Goal: Transaction & Acquisition: Purchase product/service

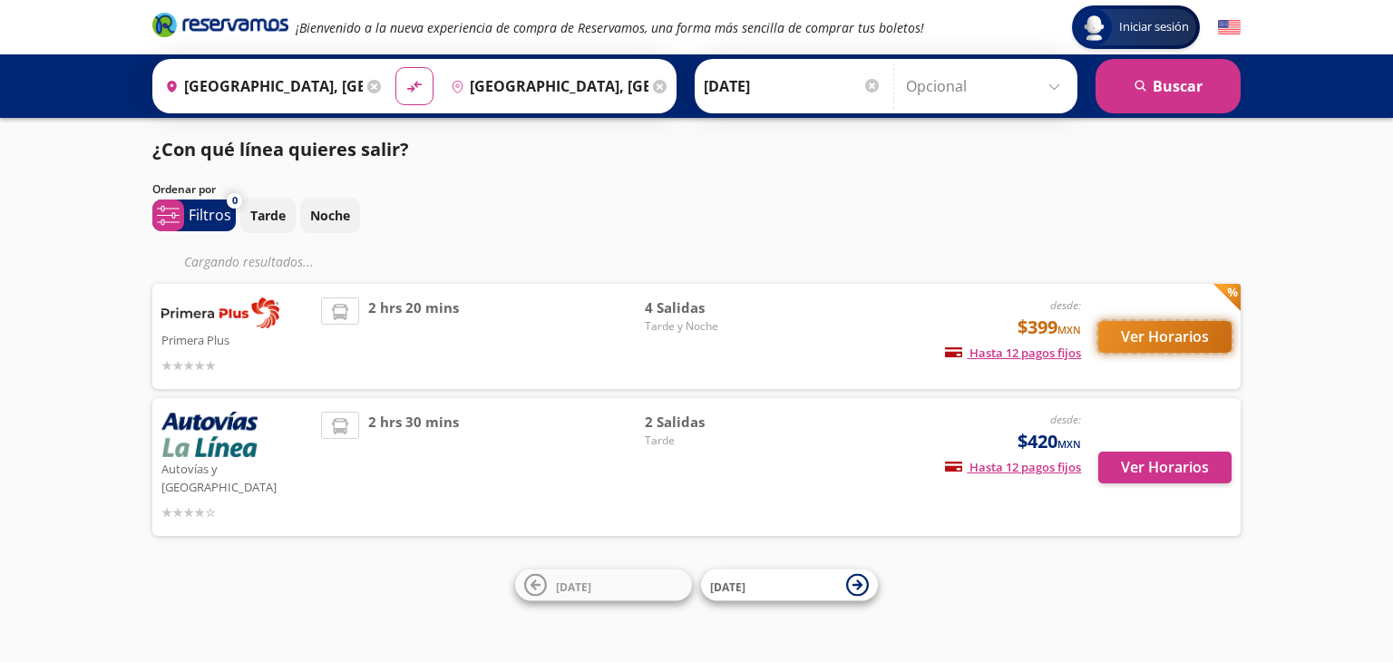
click at [1140, 336] on button "Ver Horarios" at bounding box center [1164, 337] width 133 height 32
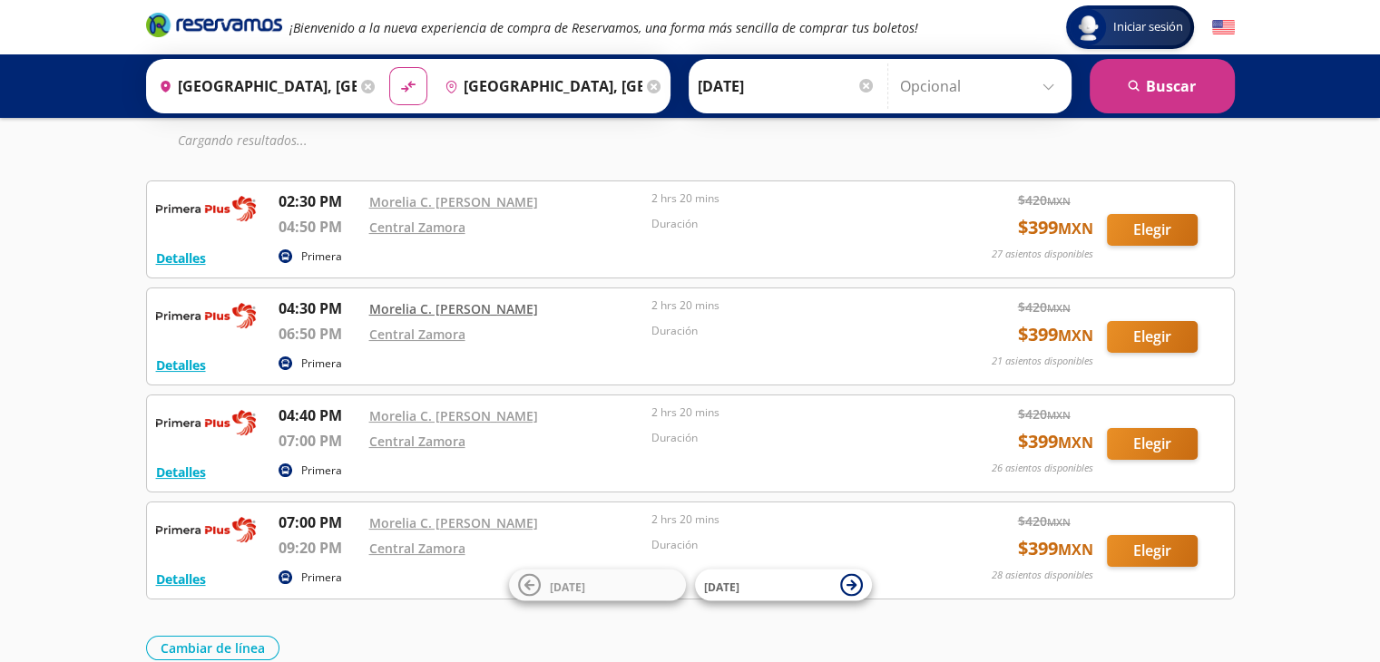
scroll to position [178, 0]
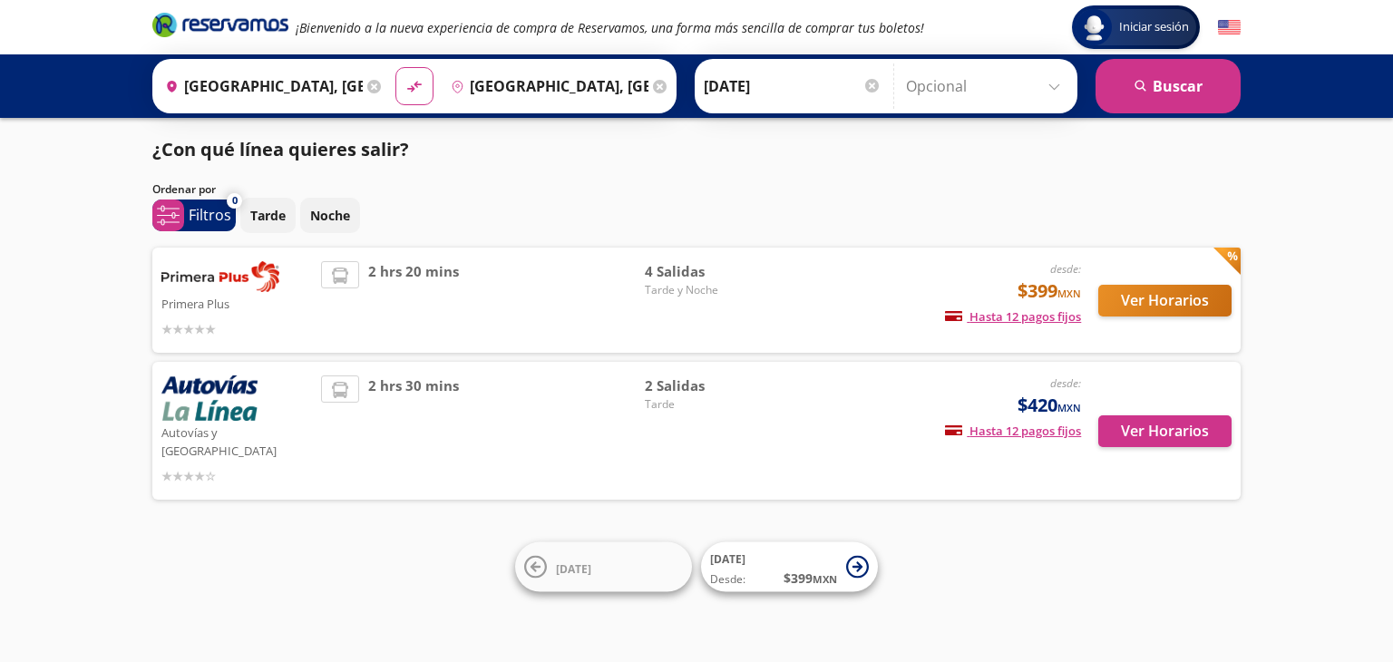
click at [1187, 461] on div "Ver Horarios" at bounding box center [1156, 430] width 151 height 111
click at [1165, 415] on button "Ver Horarios" at bounding box center [1164, 431] width 133 height 32
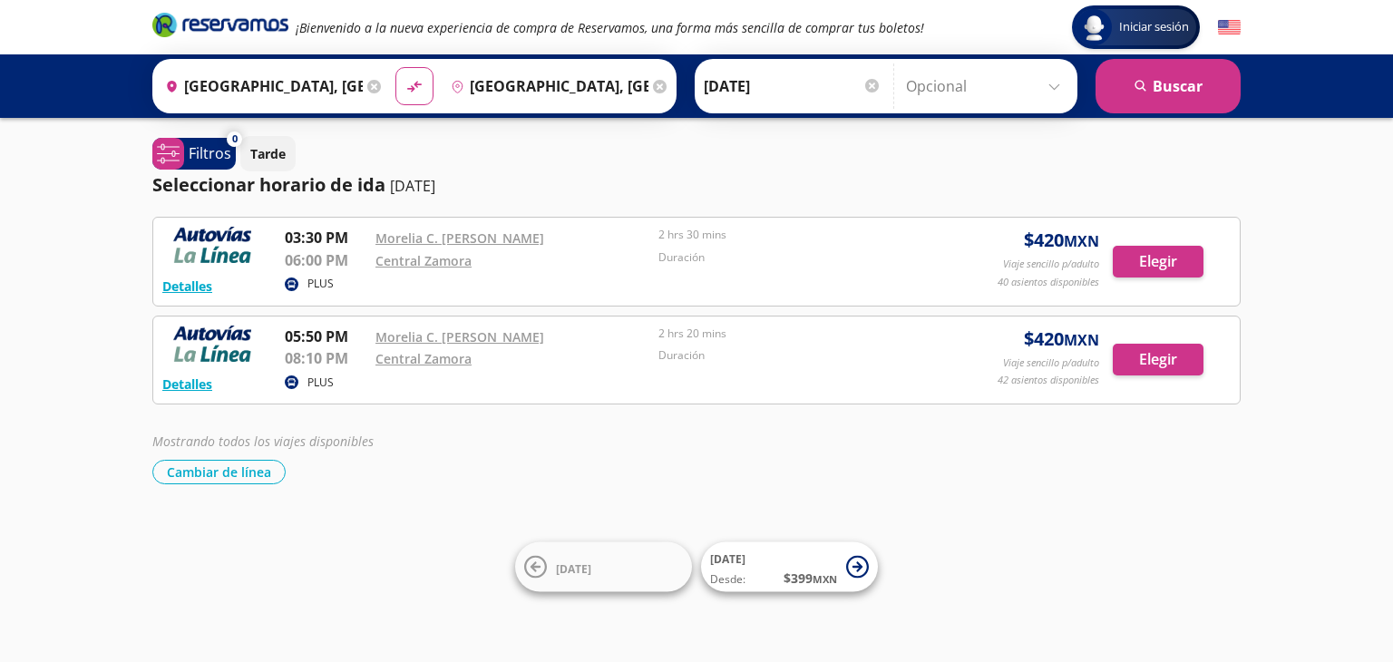
click at [271, 83] on input "Morelia, Michoacán" at bounding box center [260, 85] width 205 height 45
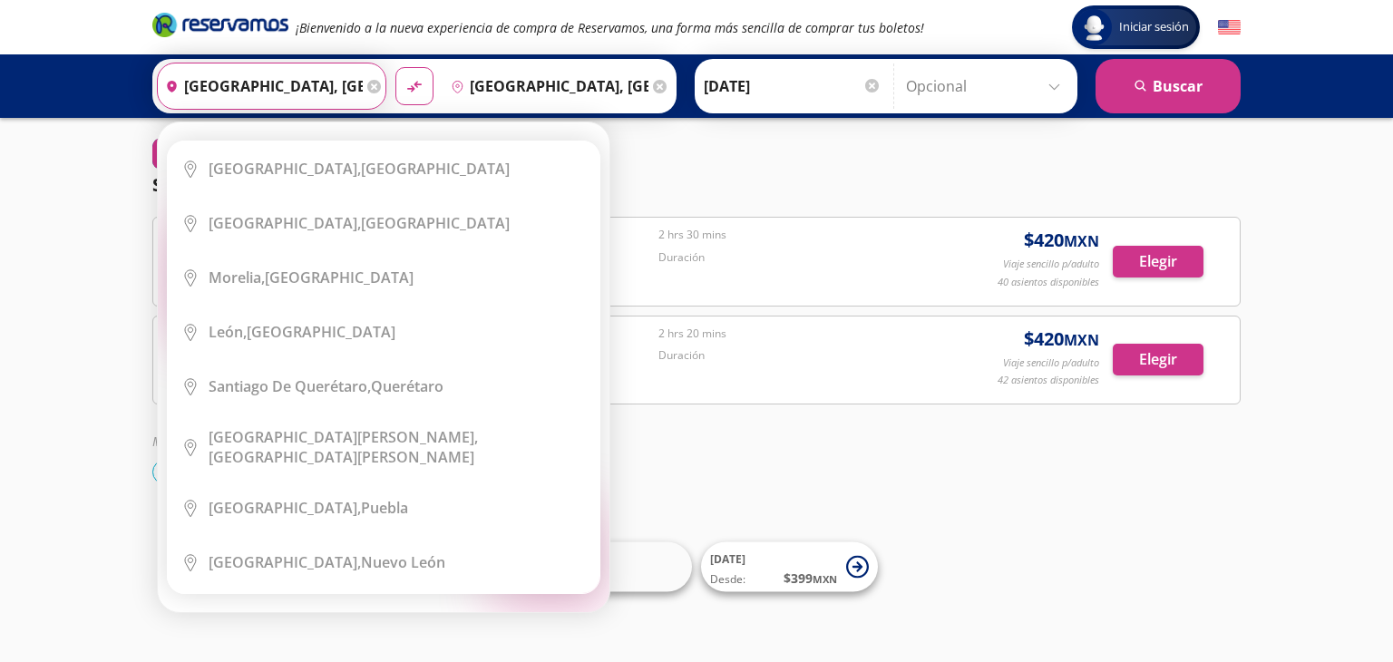
drag, startPoint x: 326, startPoint y: 83, endPoint x: 3, endPoint y: 102, distance: 323.5
click at [3, 102] on div "Origen heroicons:map-pin-20-solid Morelia, Michoacán Elige tu origen Close Orig…" at bounding box center [696, 85] width 1393 height 63
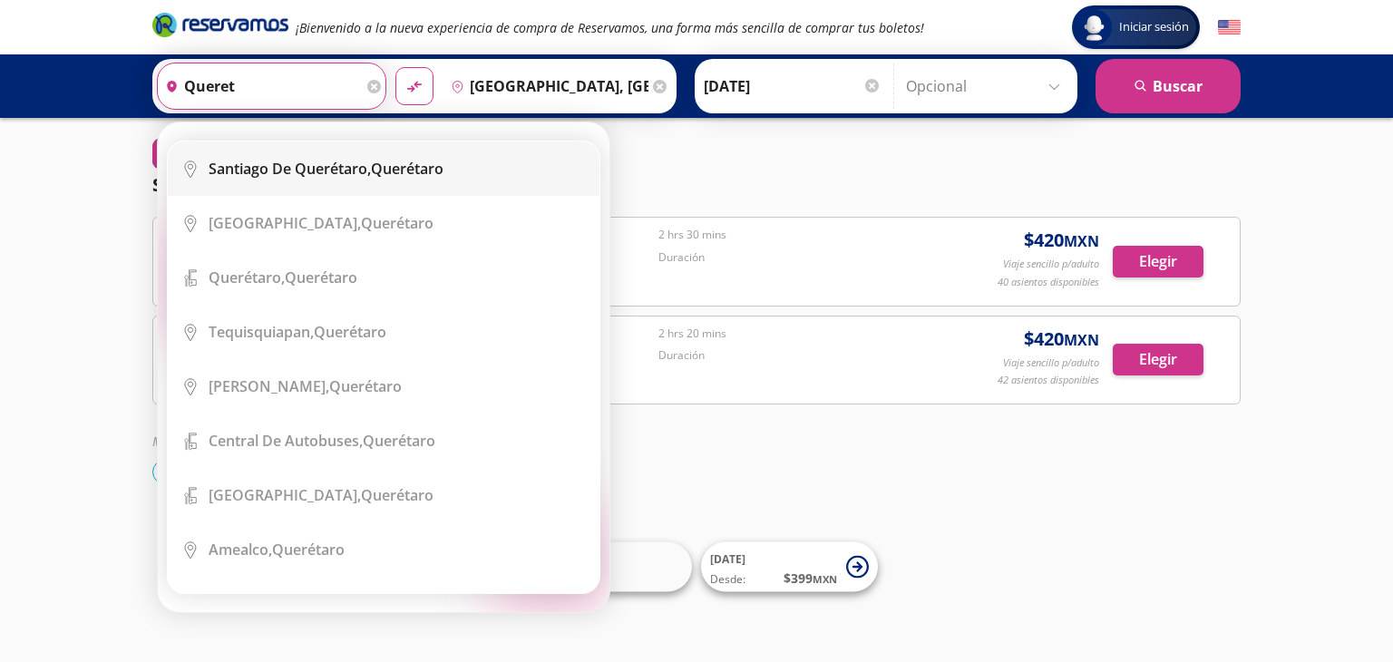
click at [268, 178] on b "Santiago de Querétaro," at bounding box center [290, 169] width 162 height 20
type input "Santiago de Querétaro, Querétaro"
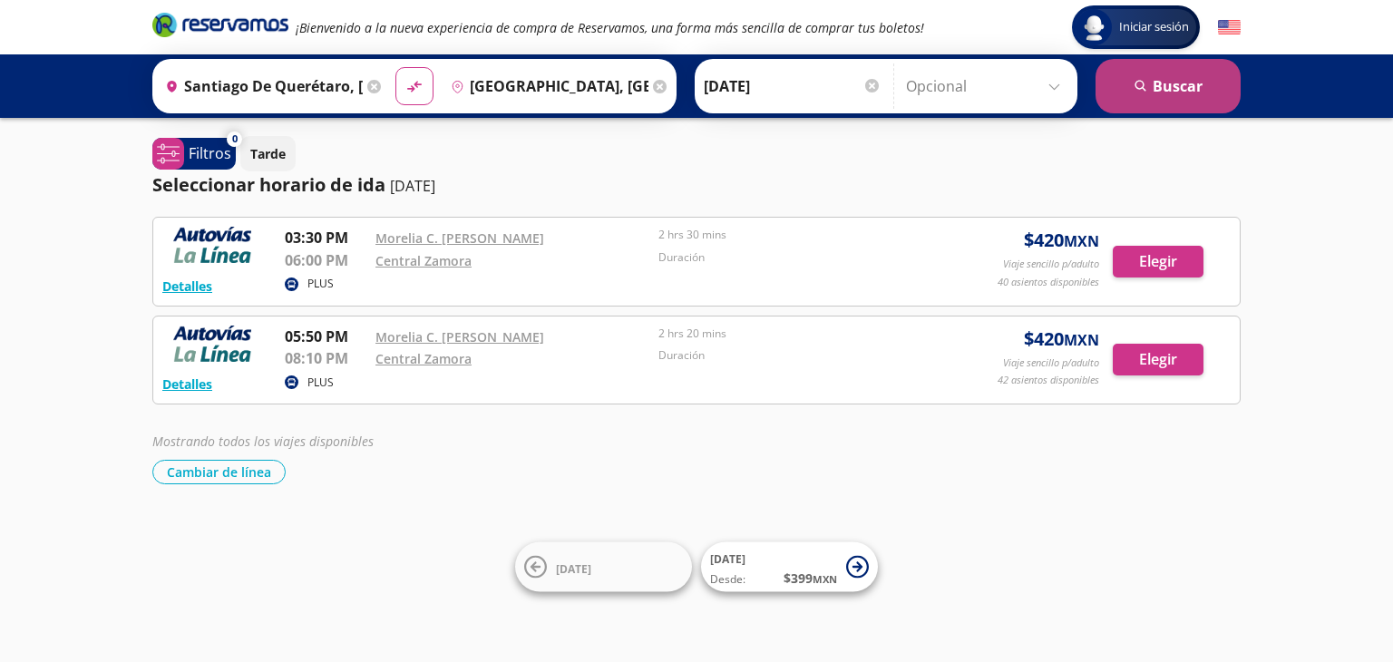
click at [1154, 91] on button "search Buscar" at bounding box center [1168, 86] width 145 height 54
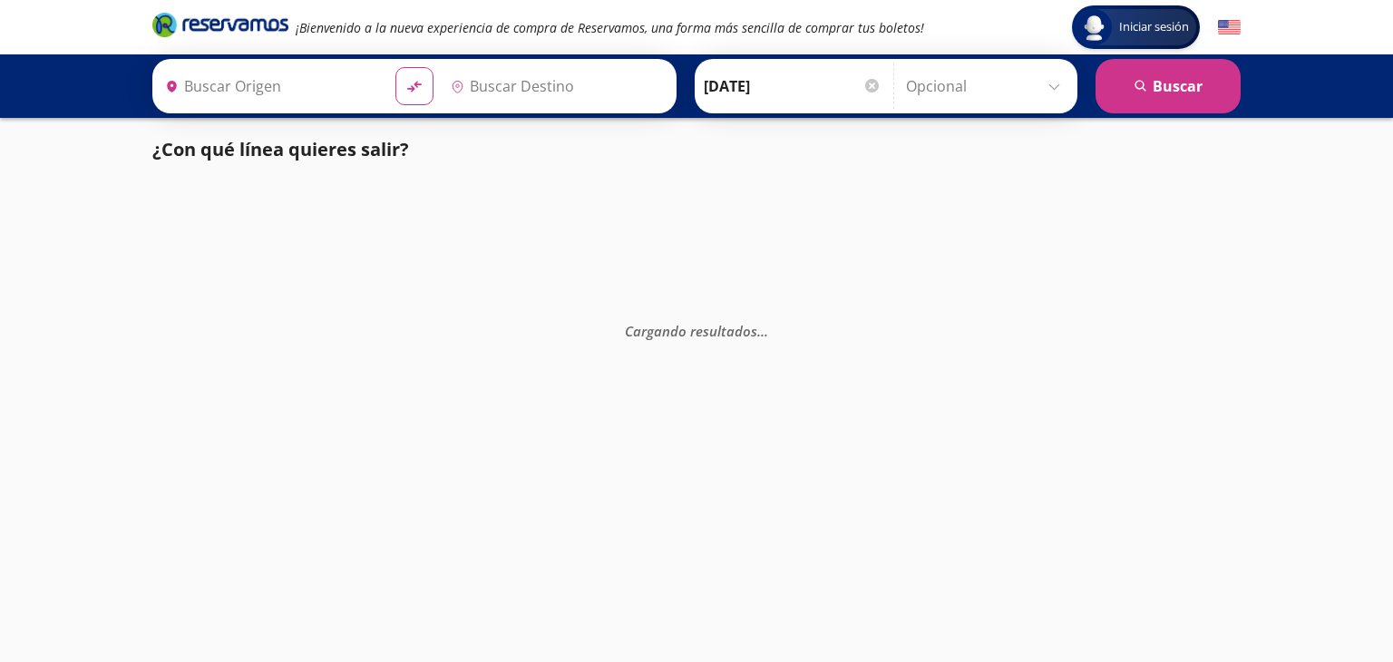
type input "Santiago de Querétaro, Querétaro"
type input "Zamora, Michoacán"
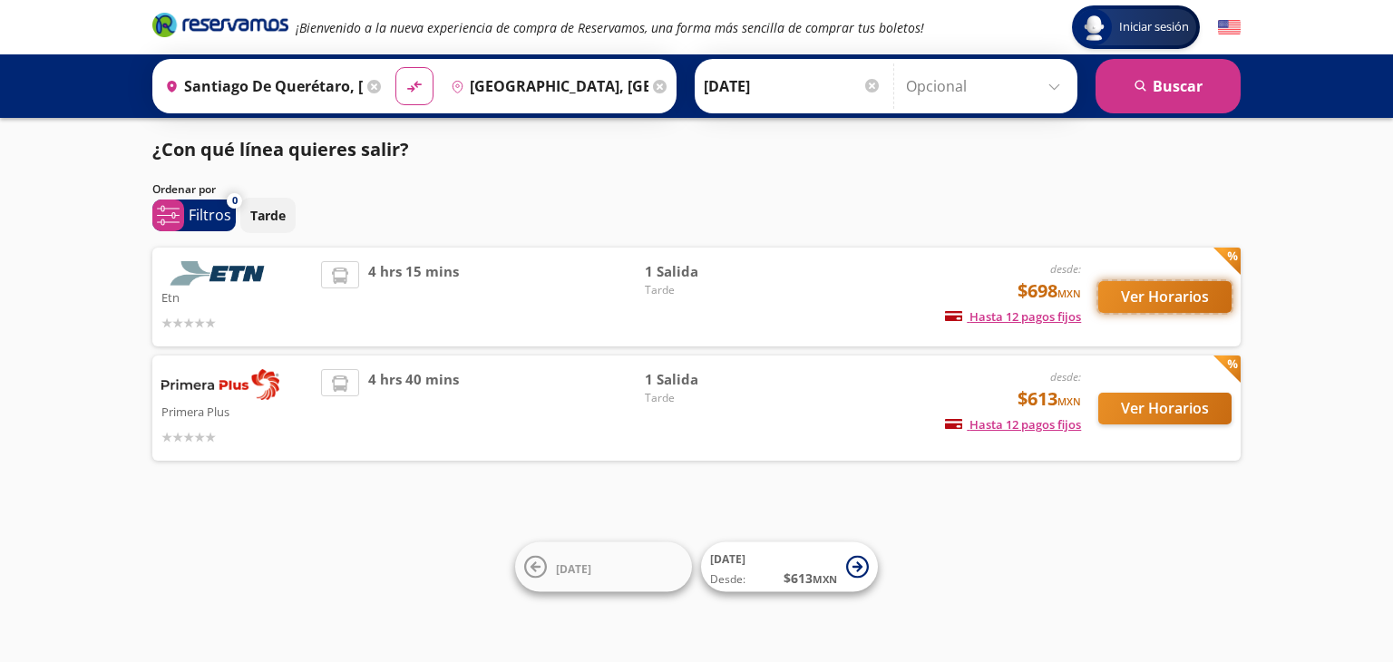
click at [1165, 300] on button "Ver Horarios" at bounding box center [1164, 297] width 133 height 32
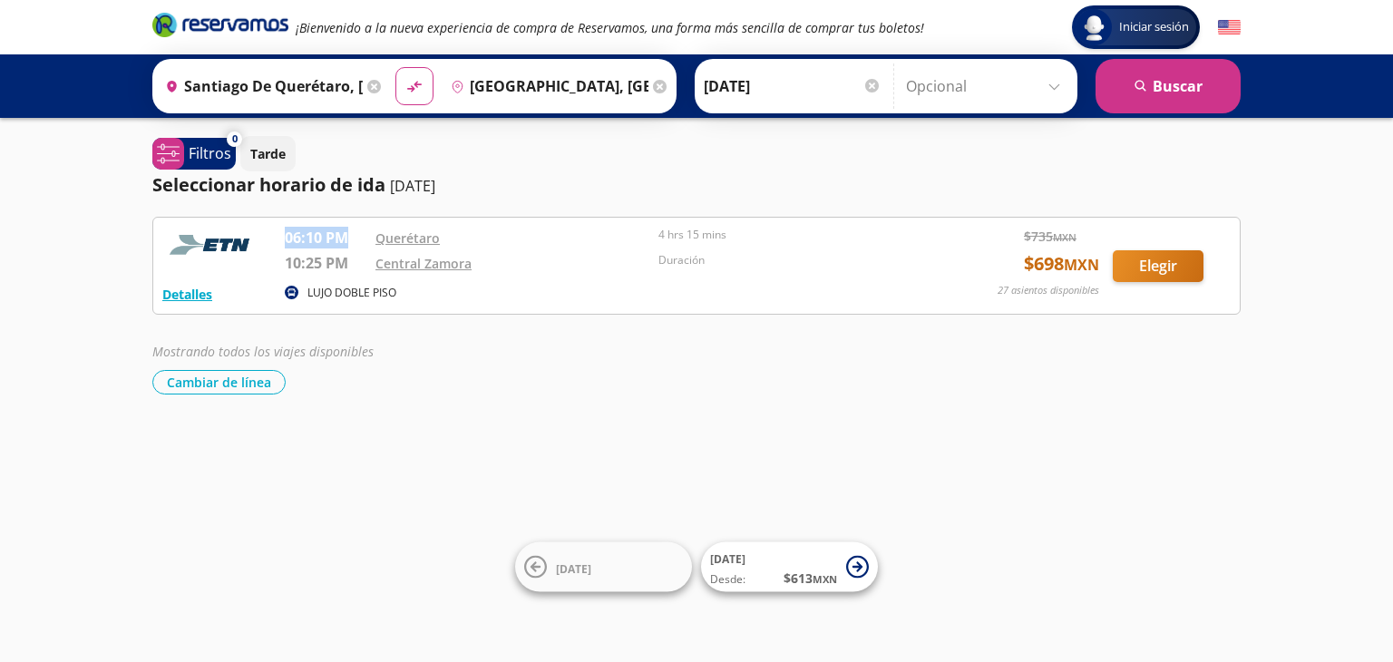
drag, startPoint x: 287, startPoint y: 239, endPoint x: 349, endPoint y: 236, distance: 62.6
click at [349, 236] on p "06:10 PM" at bounding box center [326, 238] width 82 height 22
click at [350, 237] on p "06:10 PM" at bounding box center [326, 238] width 82 height 22
drag, startPoint x: 349, startPoint y: 239, endPoint x: 272, endPoint y: 239, distance: 77.1
click at [272, 239] on div "Detalles LUJO DOBLE PISO 06:10 PM Querétaro 10:25 PM Central Zamora 4 hrs 15 mi…" at bounding box center [696, 266] width 1068 height 78
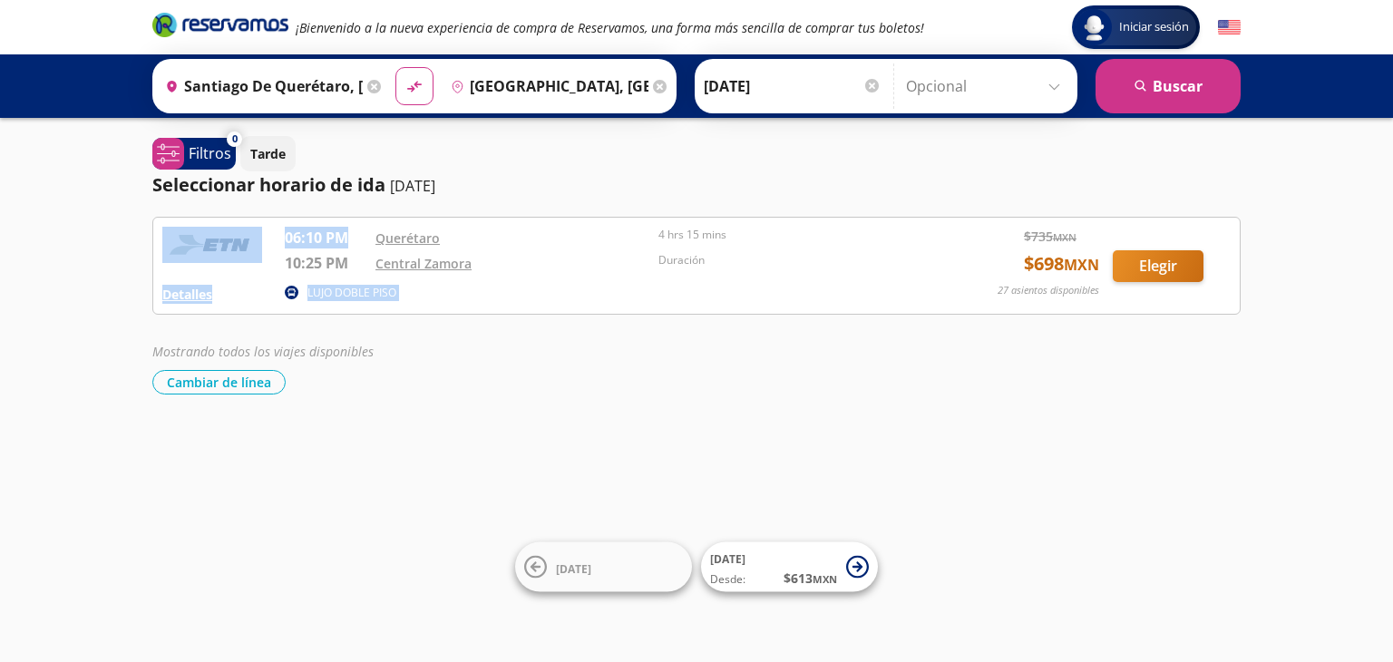
click at [277, 240] on div "Detalles LUJO DOBLE PISO 06:10 PM Querétaro 10:25 PM Central Zamora 4 hrs 15 mi…" at bounding box center [696, 266] width 1068 height 78
drag, startPoint x: 279, startPoint y: 241, endPoint x: 346, endPoint y: 239, distance: 67.2
click at [346, 239] on div "Detalles LUJO DOBLE PISO 06:10 PM Querétaro 10:25 PM Central Zamora 4 hrs 15 mi…" at bounding box center [696, 266] width 1068 height 78
click at [355, 239] on p "06:10 PM" at bounding box center [326, 238] width 82 height 22
click at [754, 275] on div "Duración" at bounding box center [795, 266] width 274 height 28
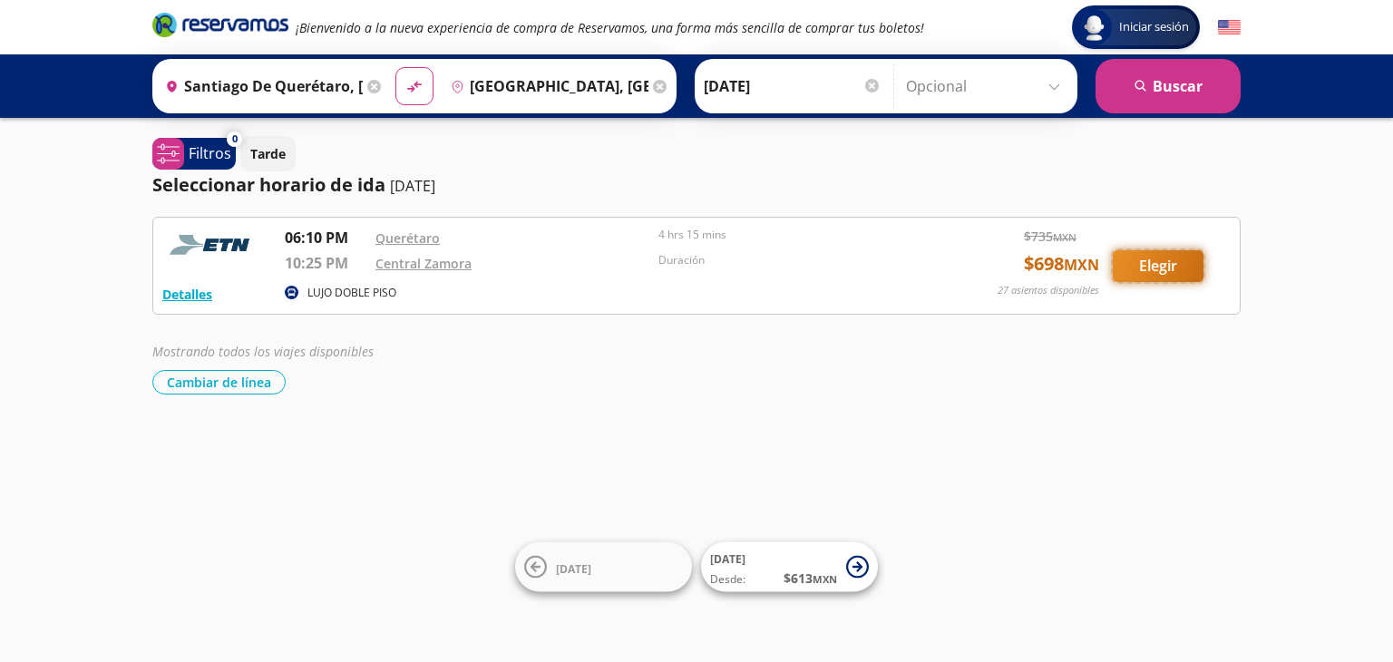
click at [1156, 269] on button "Elegir" at bounding box center [1158, 266] width 91 height 32
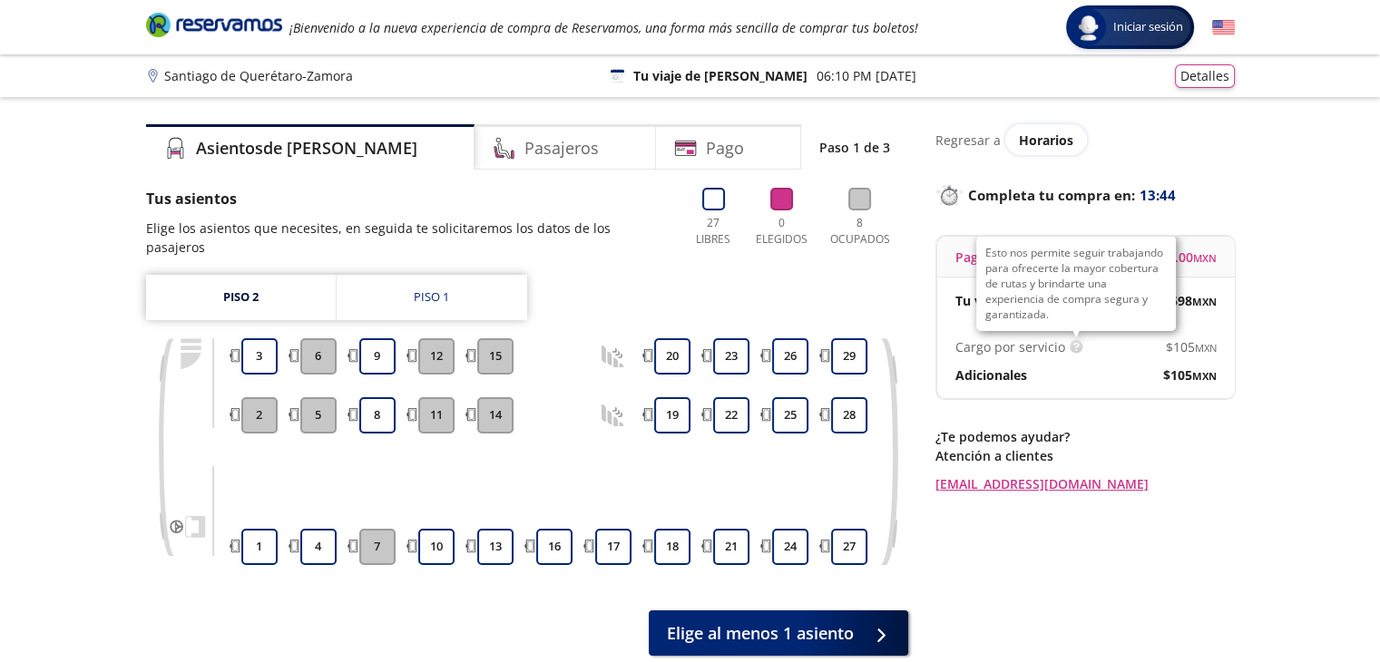
click at [1069, 349] on img at bounding box center [1076, 347] width 14 height 14
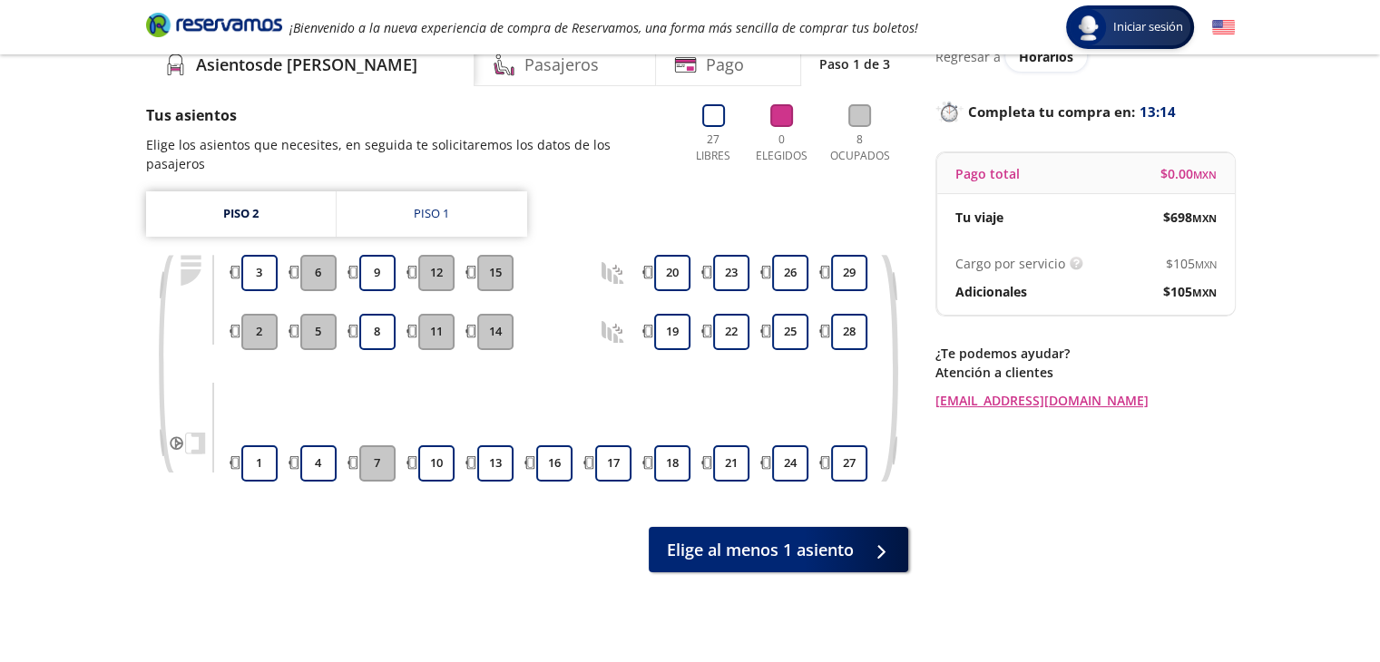
scroll to position [52, 0]
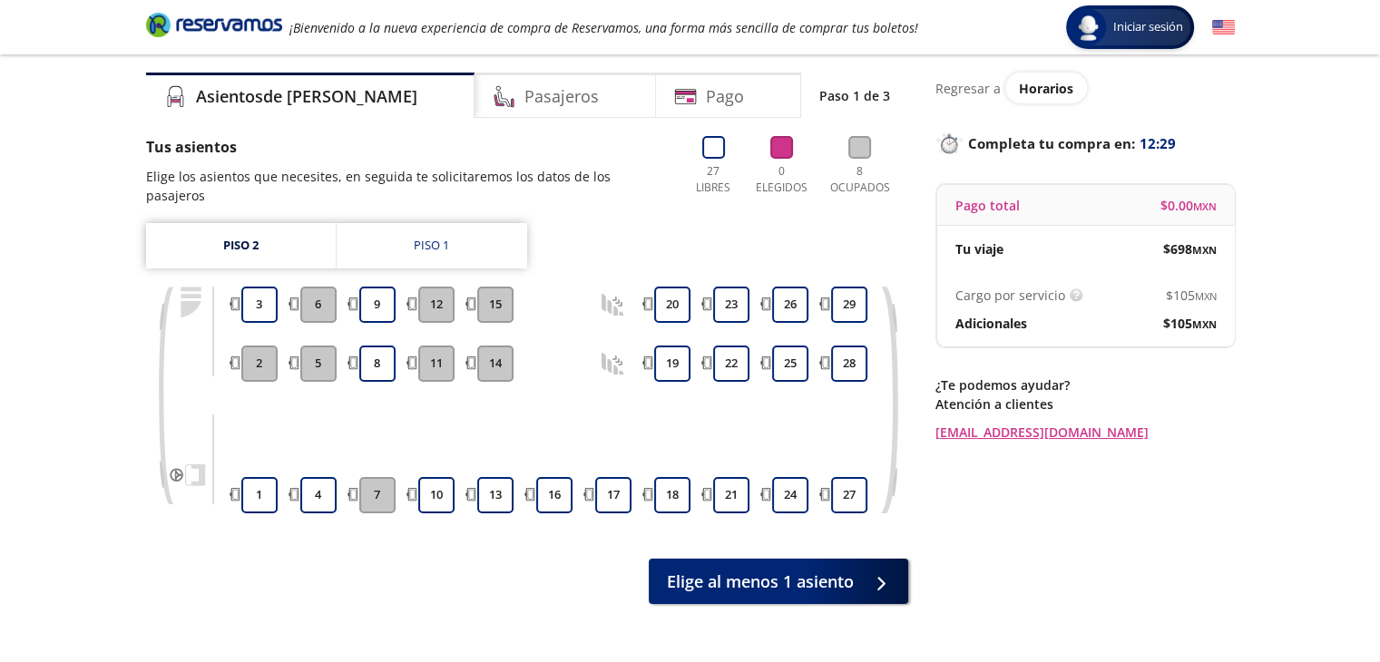
drag, startPoint x: 588, startPoint y: 256, endPoint x: 617, endPoint y: 342, distance: 90.9
click at [617, 342] on div "Piso 2 Piso 1 1 2 3 4 5 6 7 8 9 10 11 12 13 14 15 16 17 18 19 20 21 22 23 24 25…" at bounding box center [527, 381] width 762 height 317
click at [258, 480] on button "1" at bounding box center [259, 495] width 36 height 36
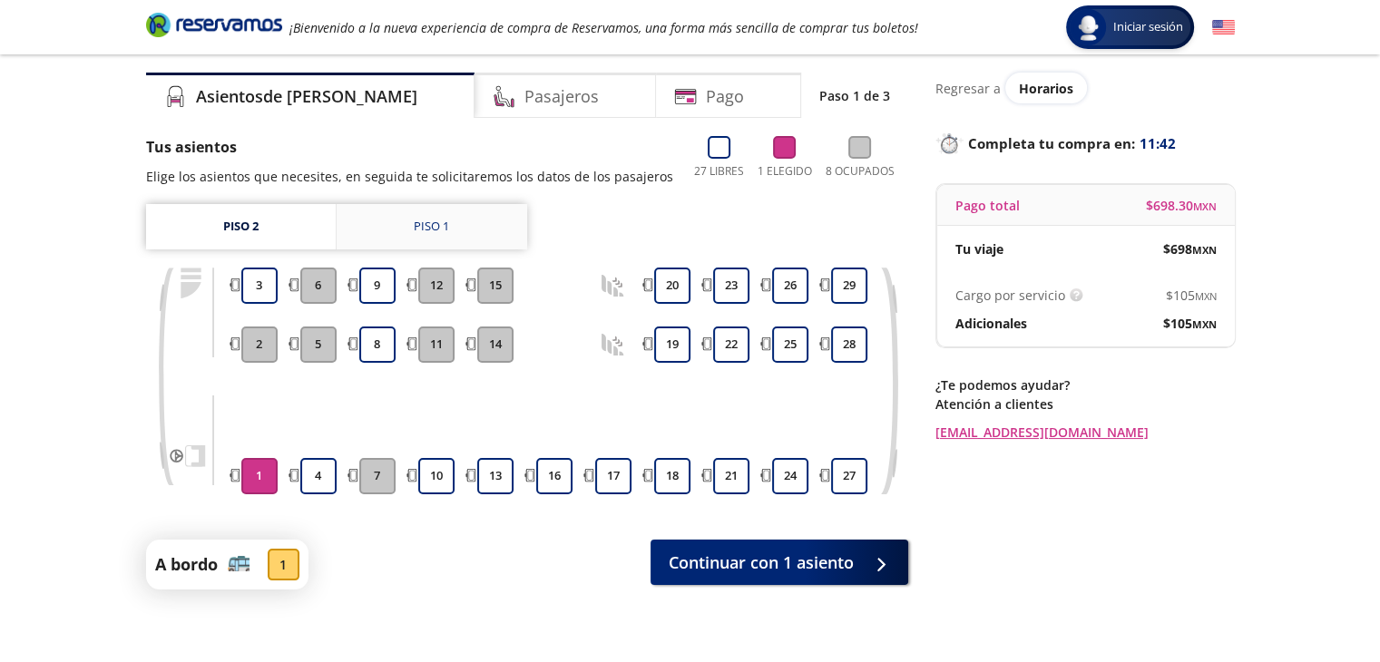
click at [438, 226] on div "Piso 1" at bounding box center [431, 227] width 35 height 18
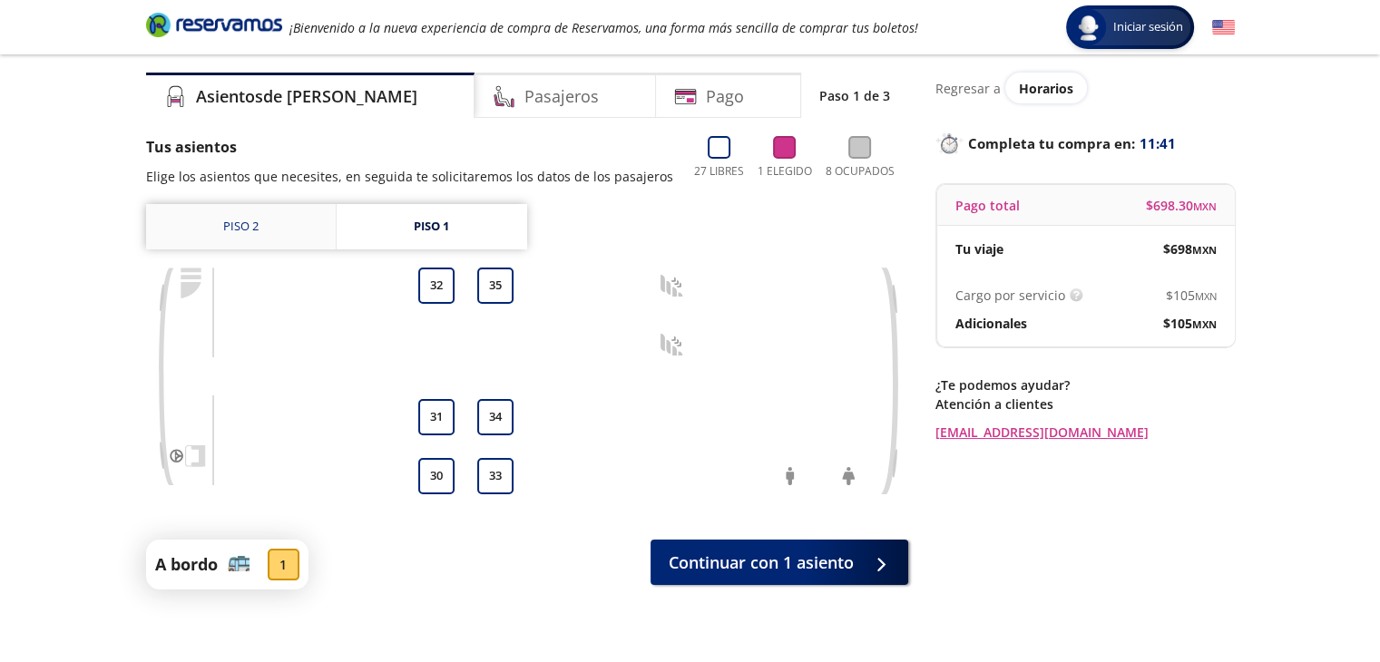
click at [278, 226] on link "Piso 2" at bounding box center [241, 226] width 190 height 45
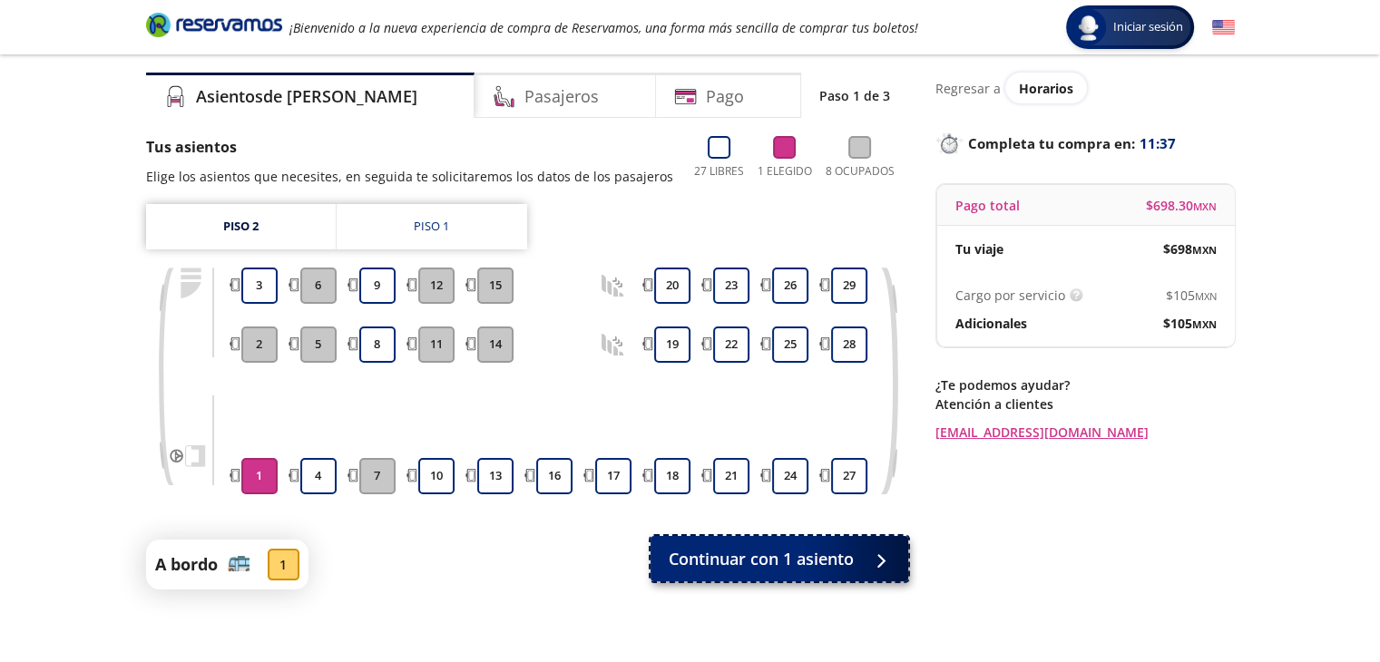
click at [754, 563] on span "Continuar con 1 asiento" at bounding box center [760, 559] width 185 height 24
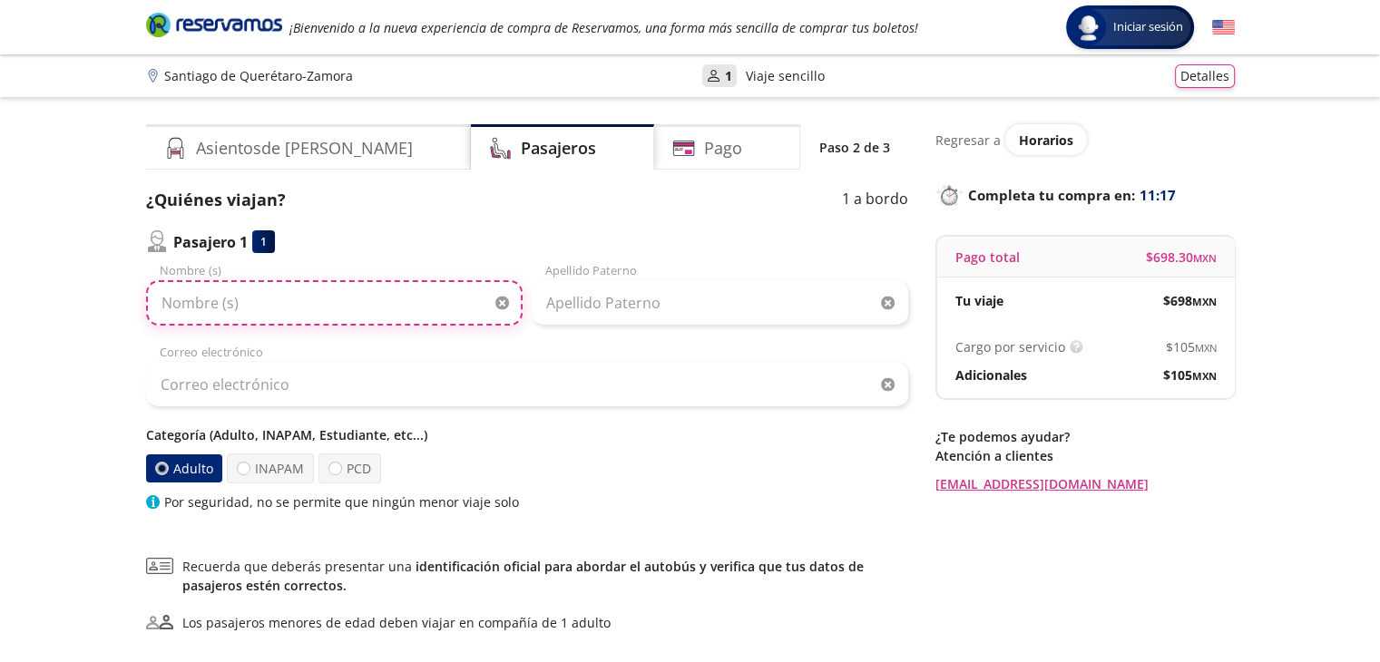
click at [316, 298] on input "Nombre (s)" at bounding box center [334, 302] width 376 height 45
click at [312, 304] on input "Carlos Alberto Vega Gómez" at bounding box center [334, 302] width 376 height 45
drag, startPoint x: 332, startPoint y: 298, endPoint x: 261, endPoint y: 297, distance: 70.8
click at [261, 297] on input "Carlos Alberto Vega Gomez" at bounding box center [334, 302] width 376 height 45
type input "Carlos Alberto"
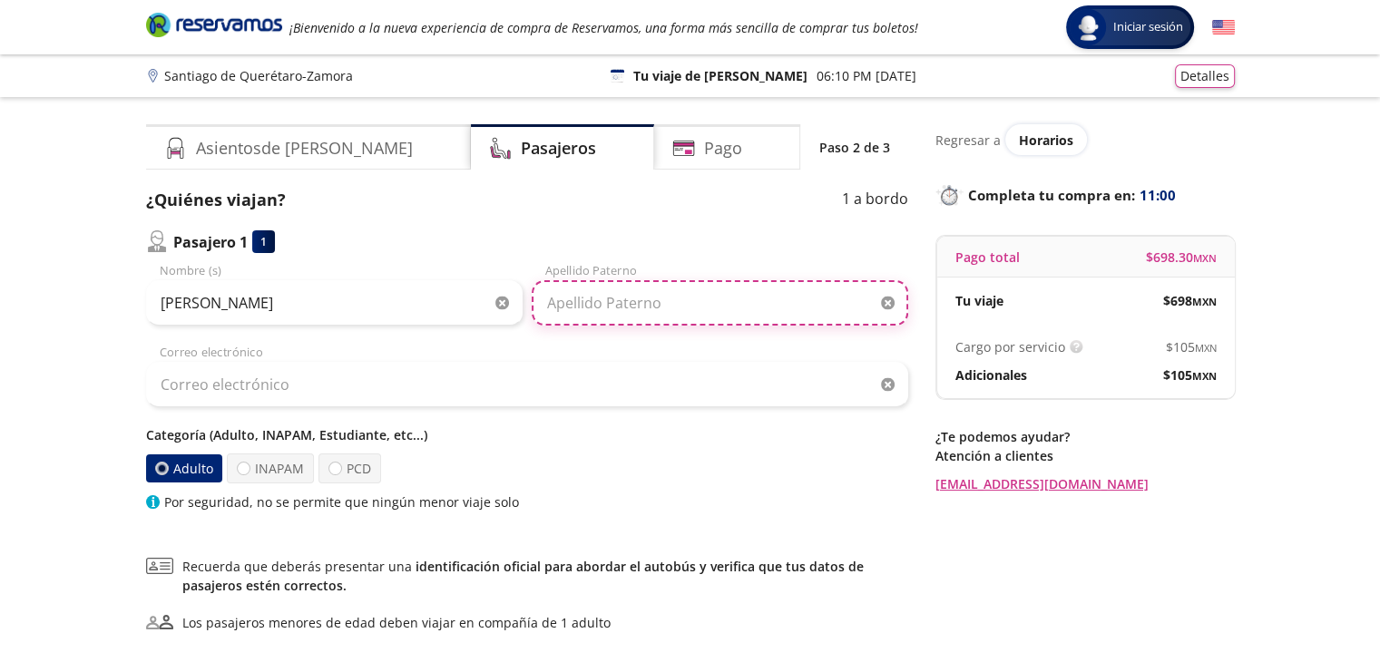
click at [600, 306] on input "Apellido Paterno" at bounding box center [719, 302] width 376 height 45
type input "Vega Gomez"
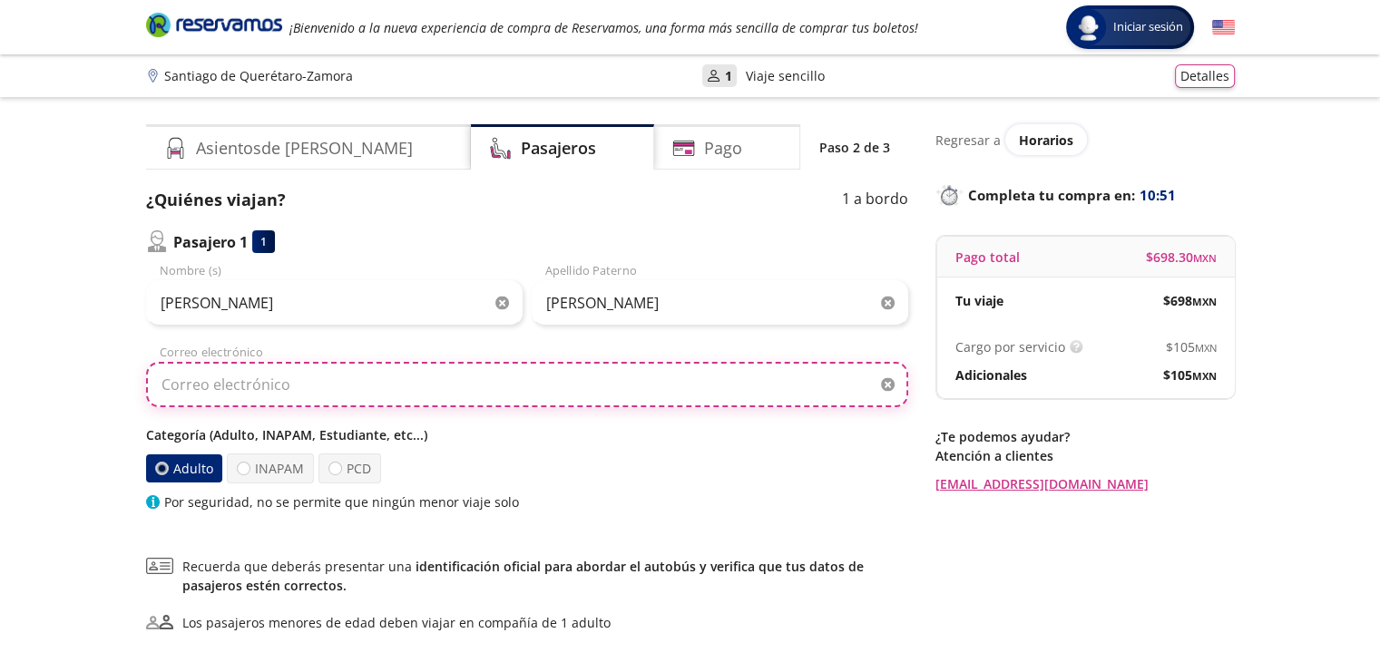
click at [443, 394] on input "Correo electrónico" at bounding box center [527, 384] width 762 height 45
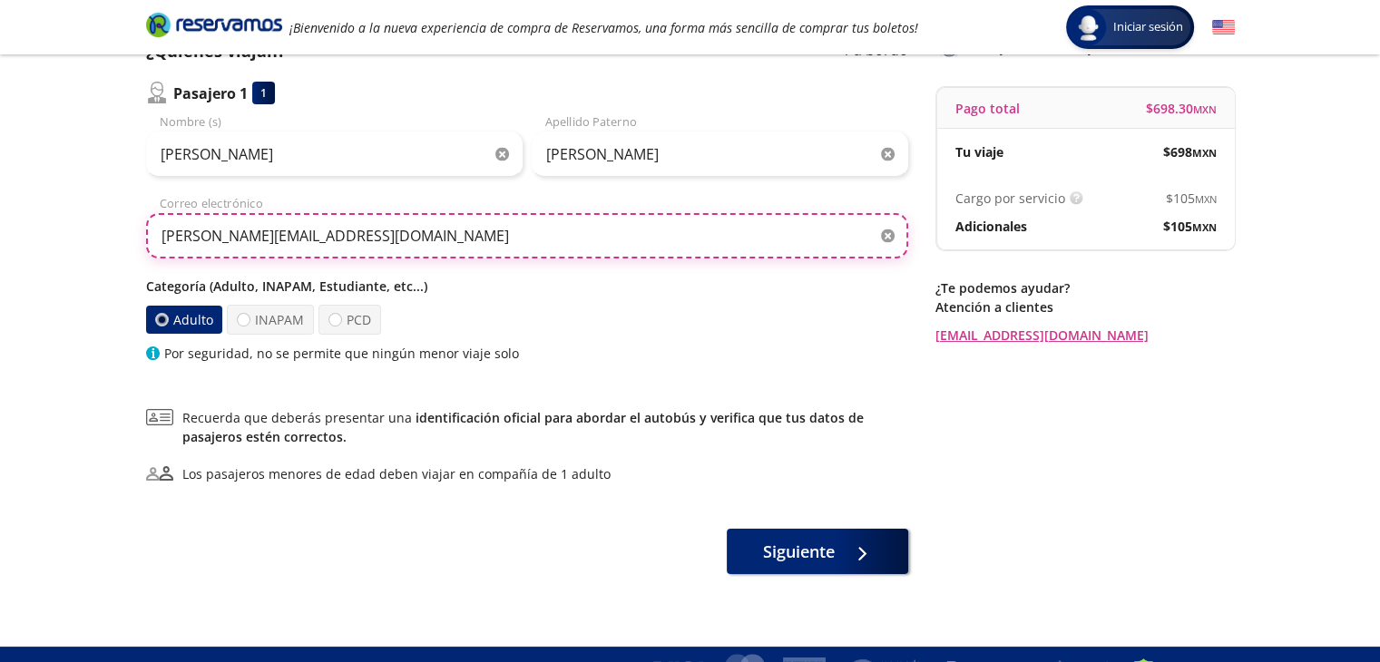
scroll to position [178, 0]
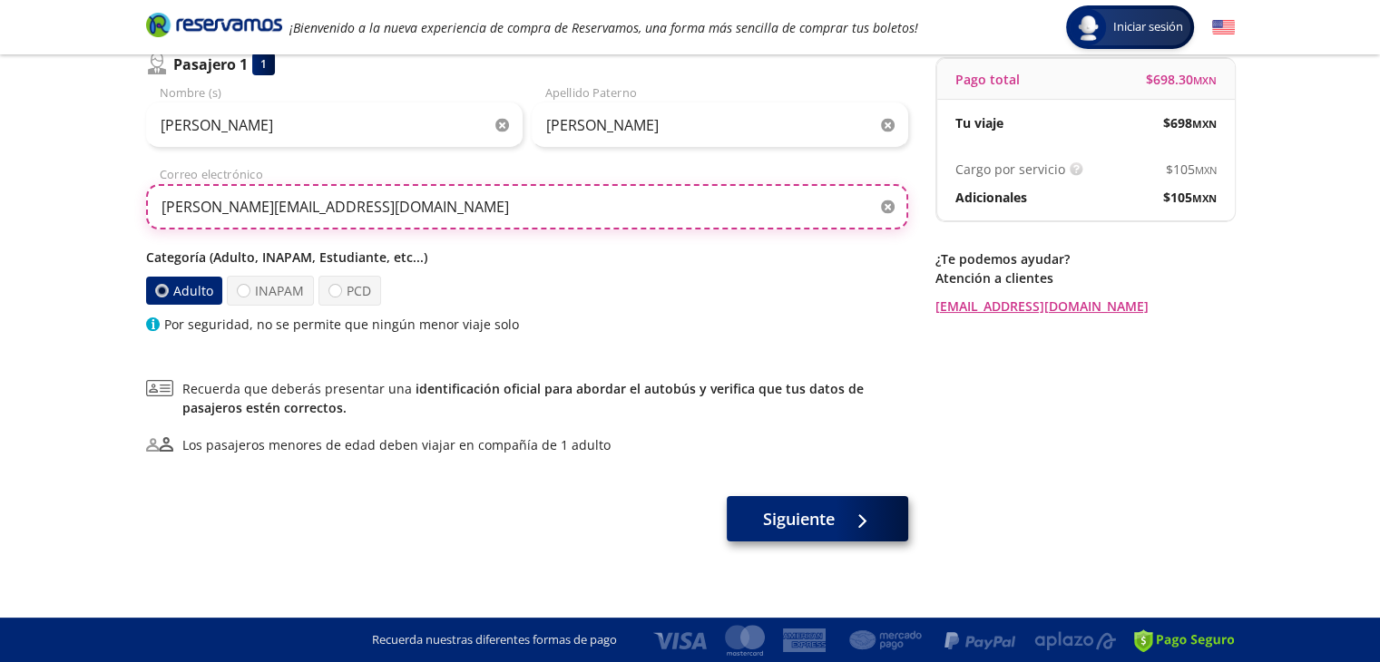
type input "carlosalberto.vega@vwmorelia.com.mx"
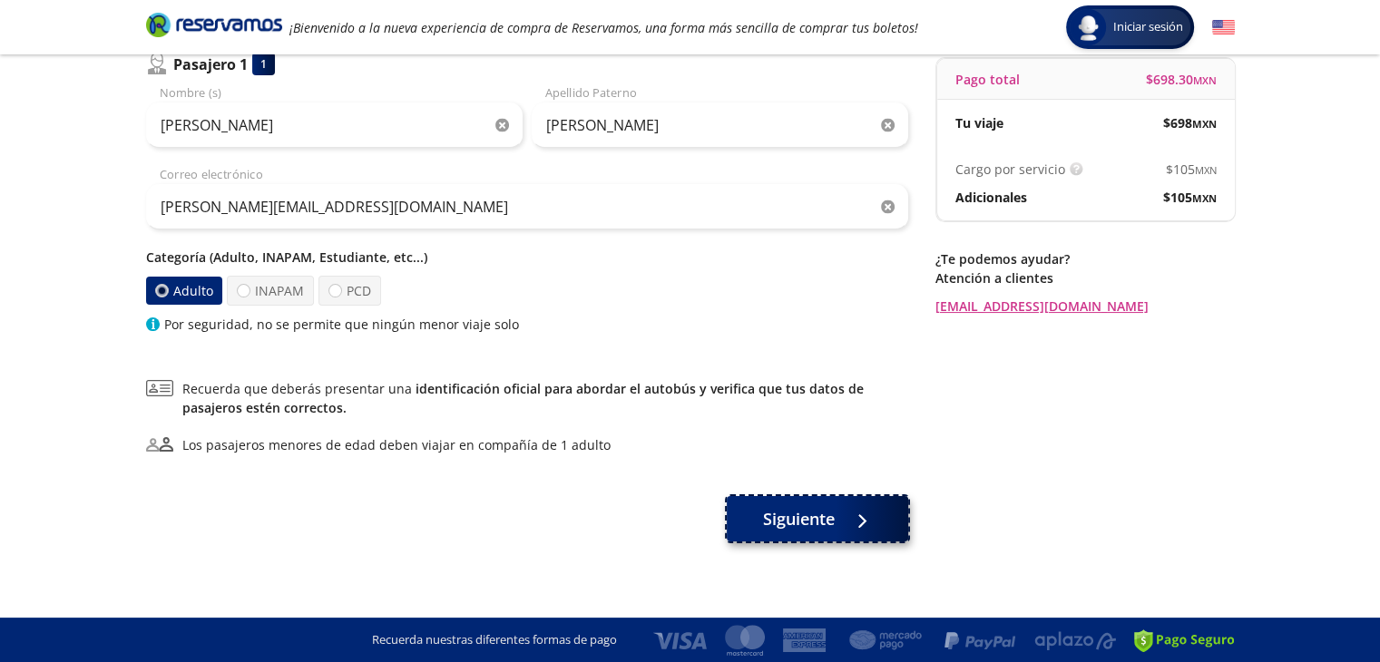
click at [824, 522] on span "Siguiente" at bounding box center [799, 519] width 72 height 24
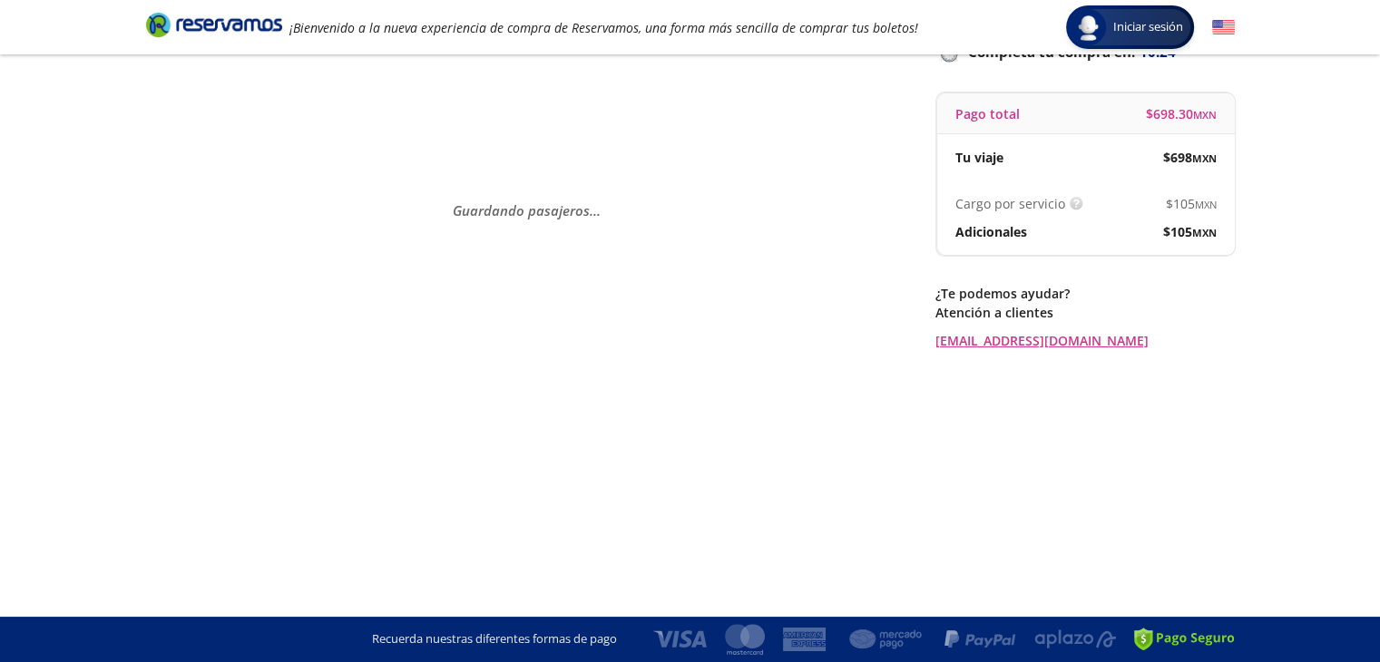
scroll to position [0, 0]
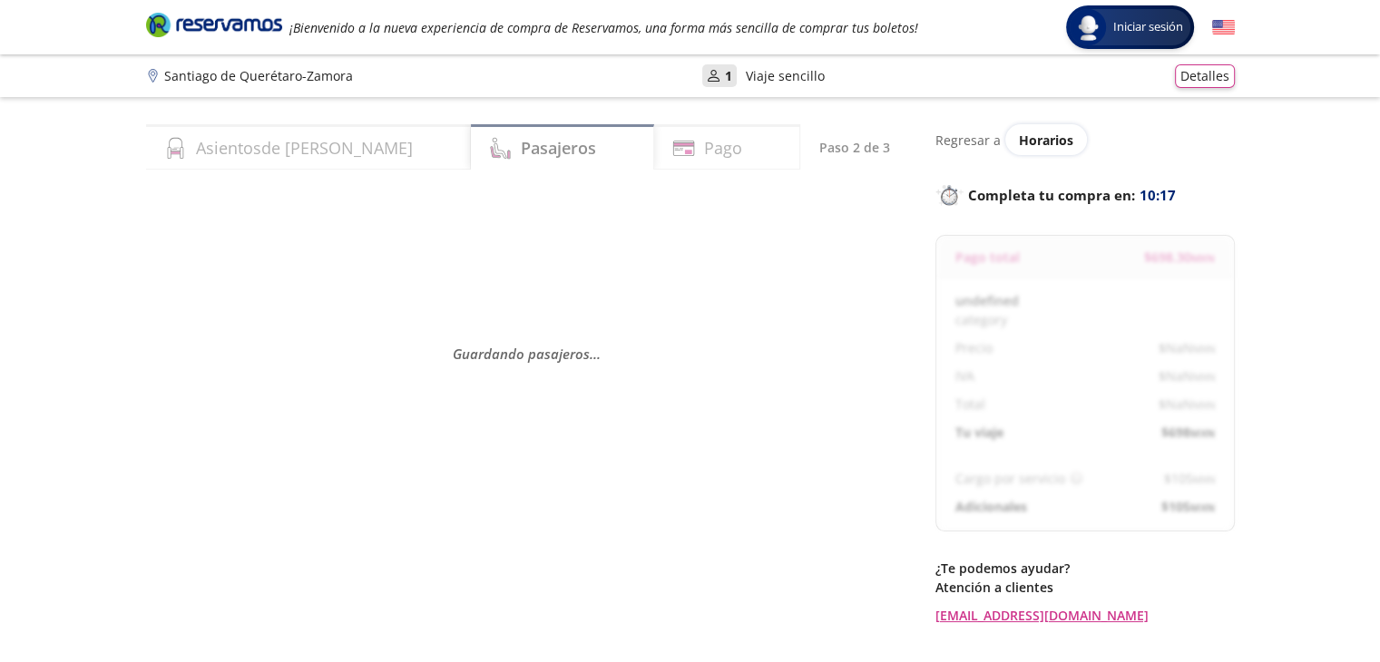
select select "MX"
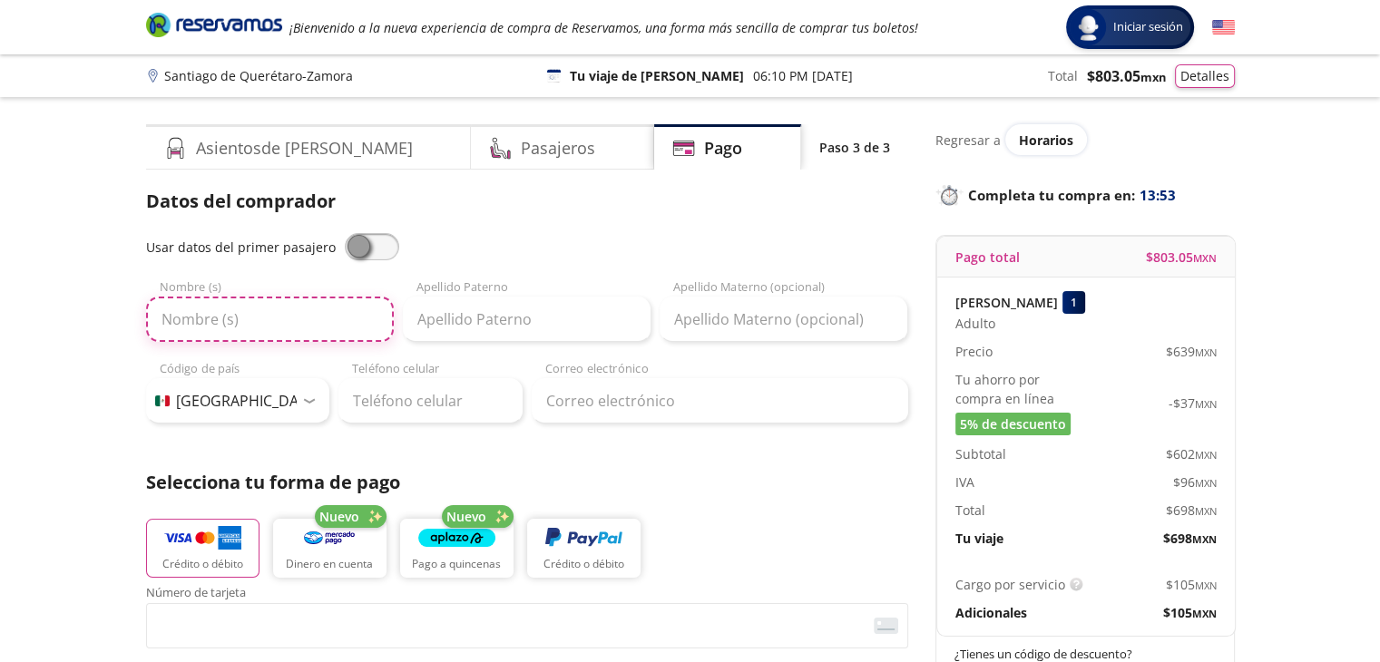
click at [297, 327] on input "Nombre (s)" at bounding box center [270, 319] width 248 height 45
type input "ADONAI NICOLAS"
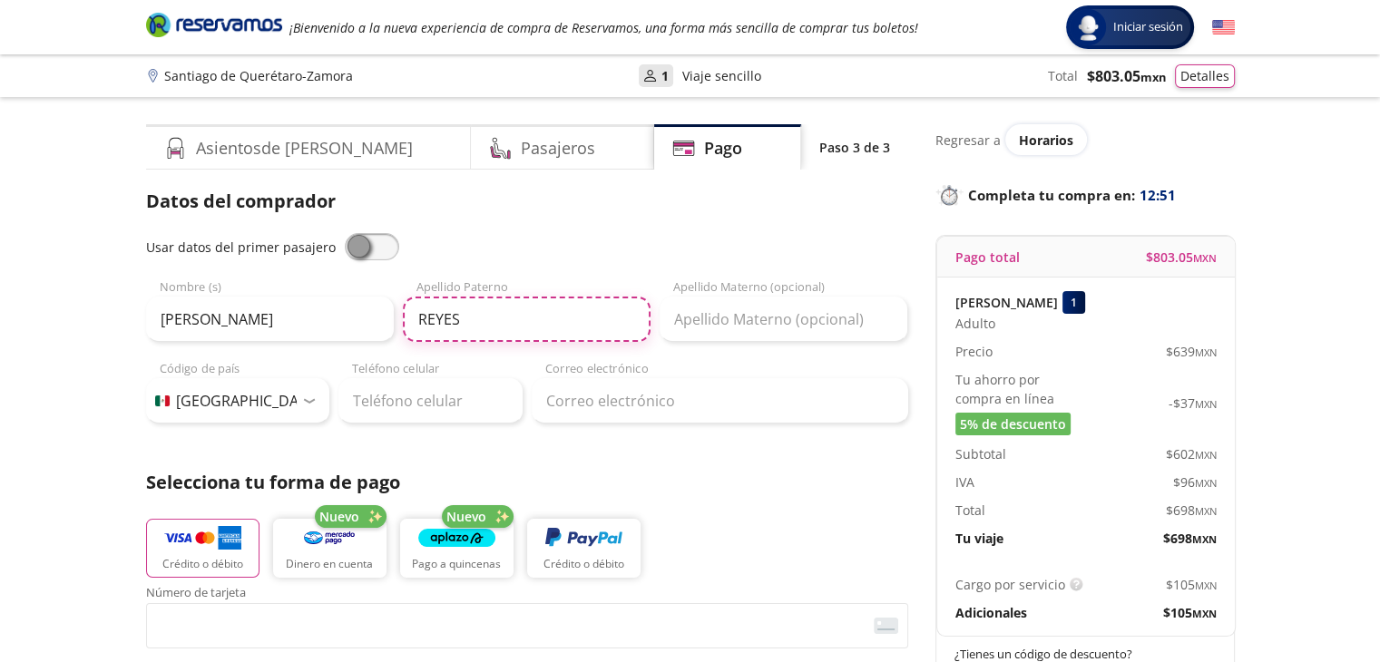
type input "REYES"
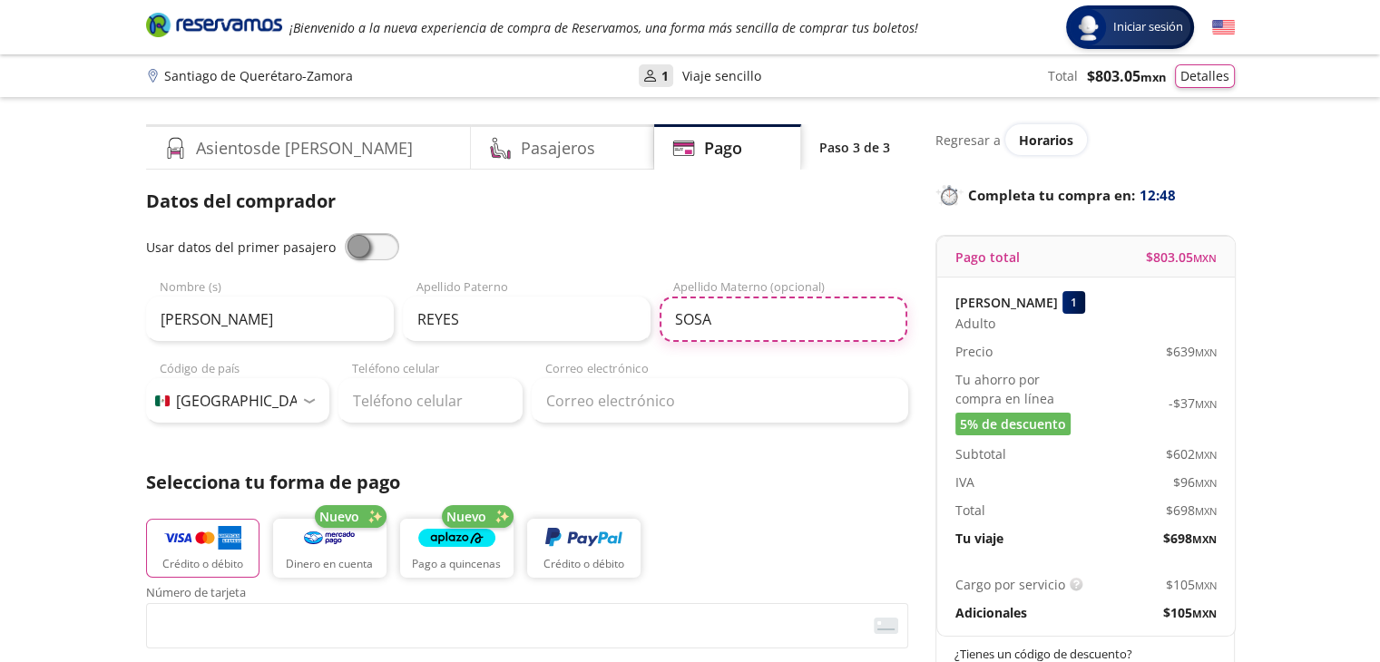
type input "SOSA"
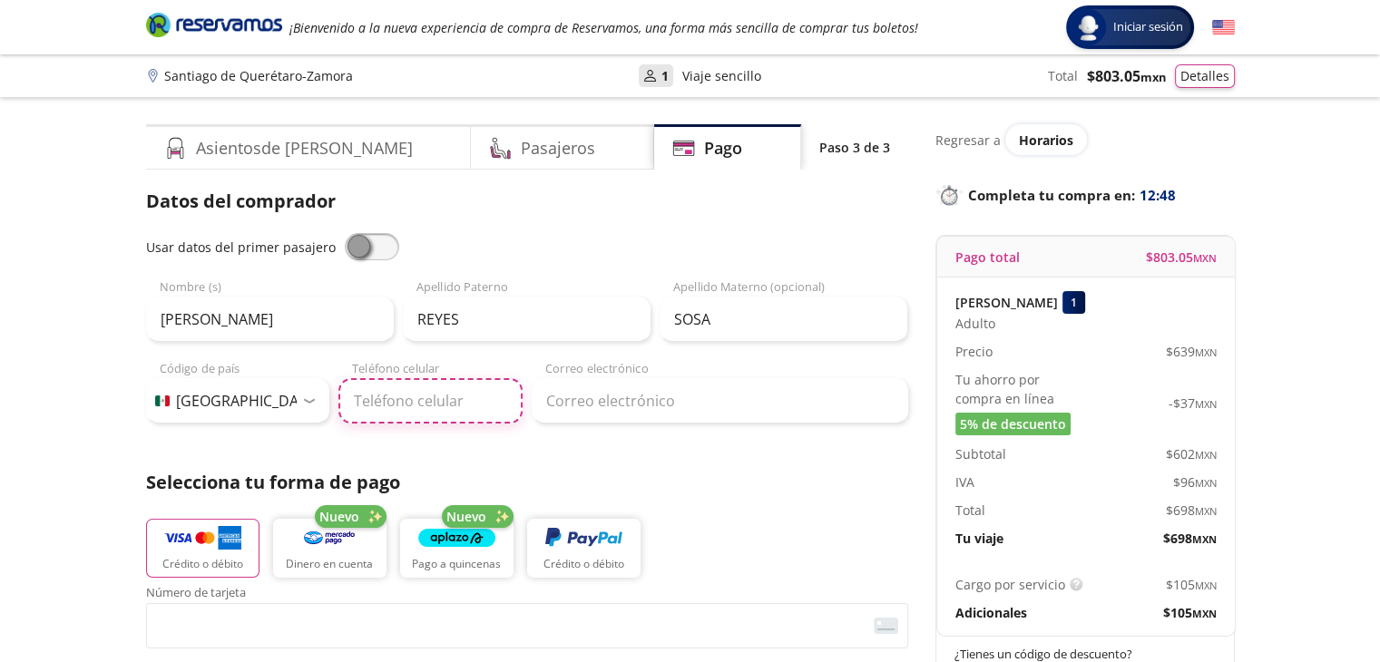
click at [384, 403] on input "Teléfono celular" at bounding box center [430, 400] width 184 height 45
type input "443 272 5802"
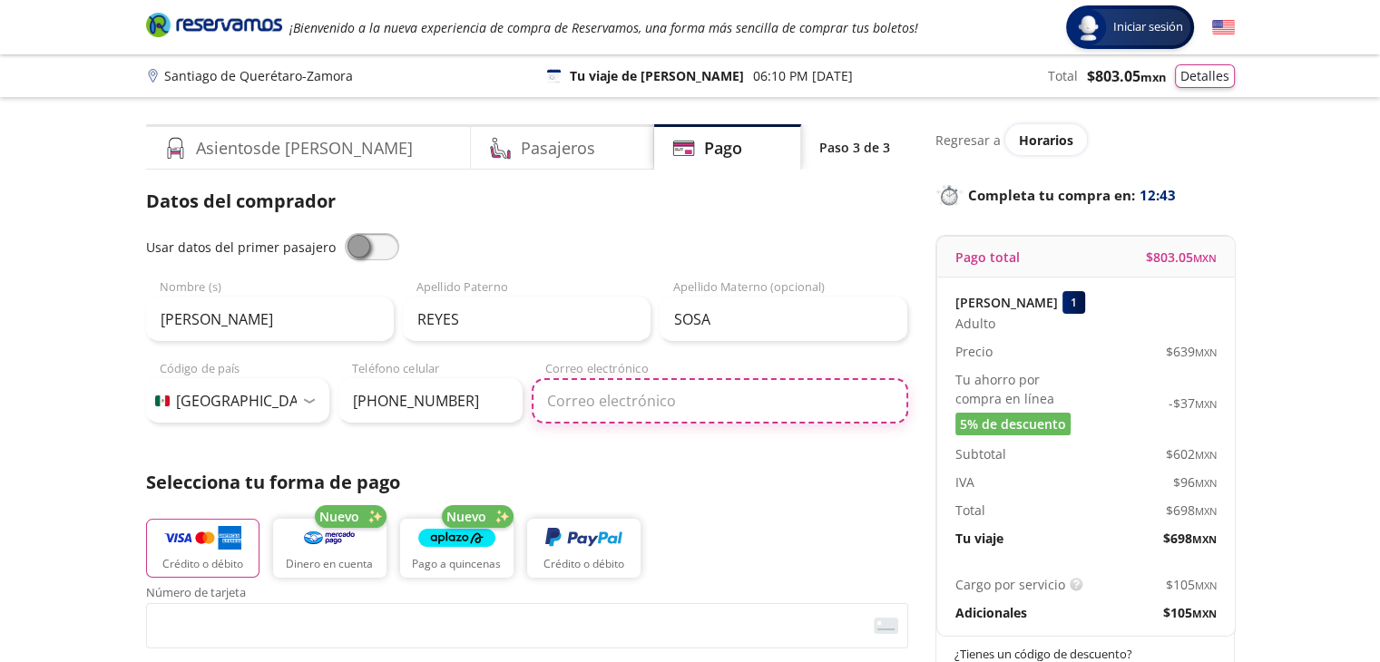
click at [605, 406] on input "Correo electrónico" at bounding box center [719, 400] width 376 height 45
type input "a.reyes.sosa@outlook.com"
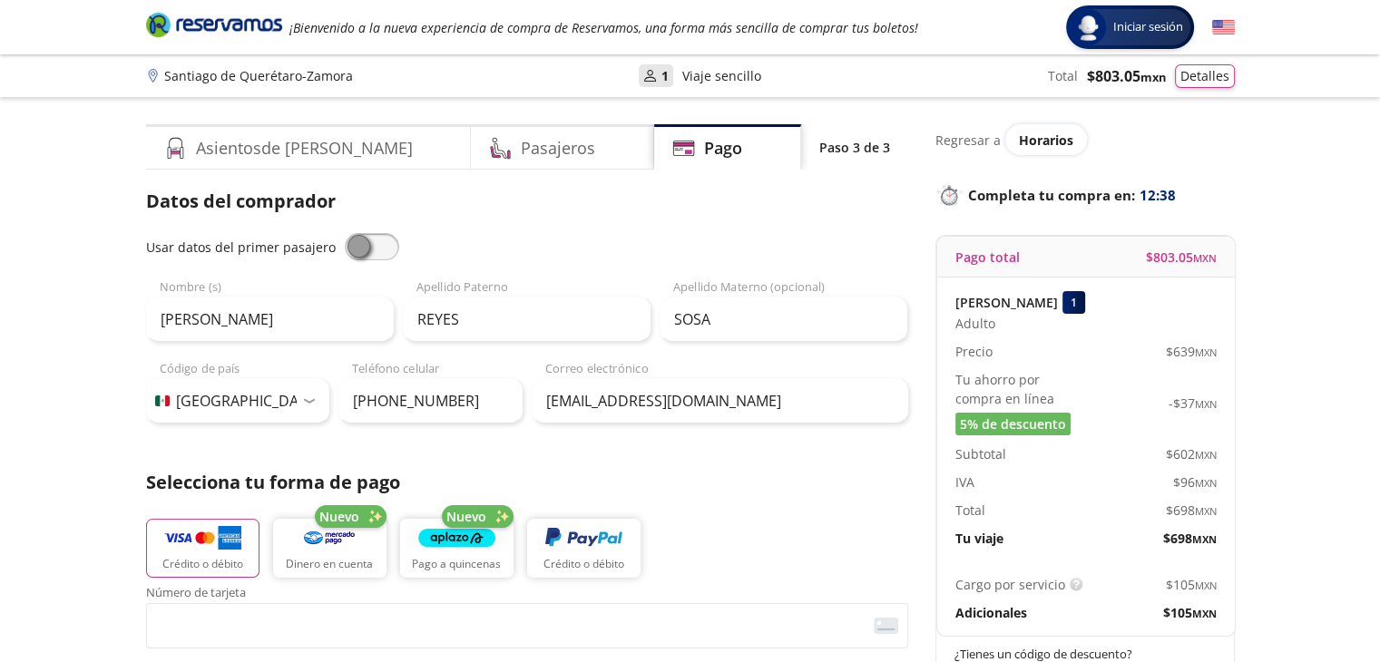
click at [756, 479] on p "Selecciona tu forma de pago" at bounding box center [527, 482] width 762 height 27
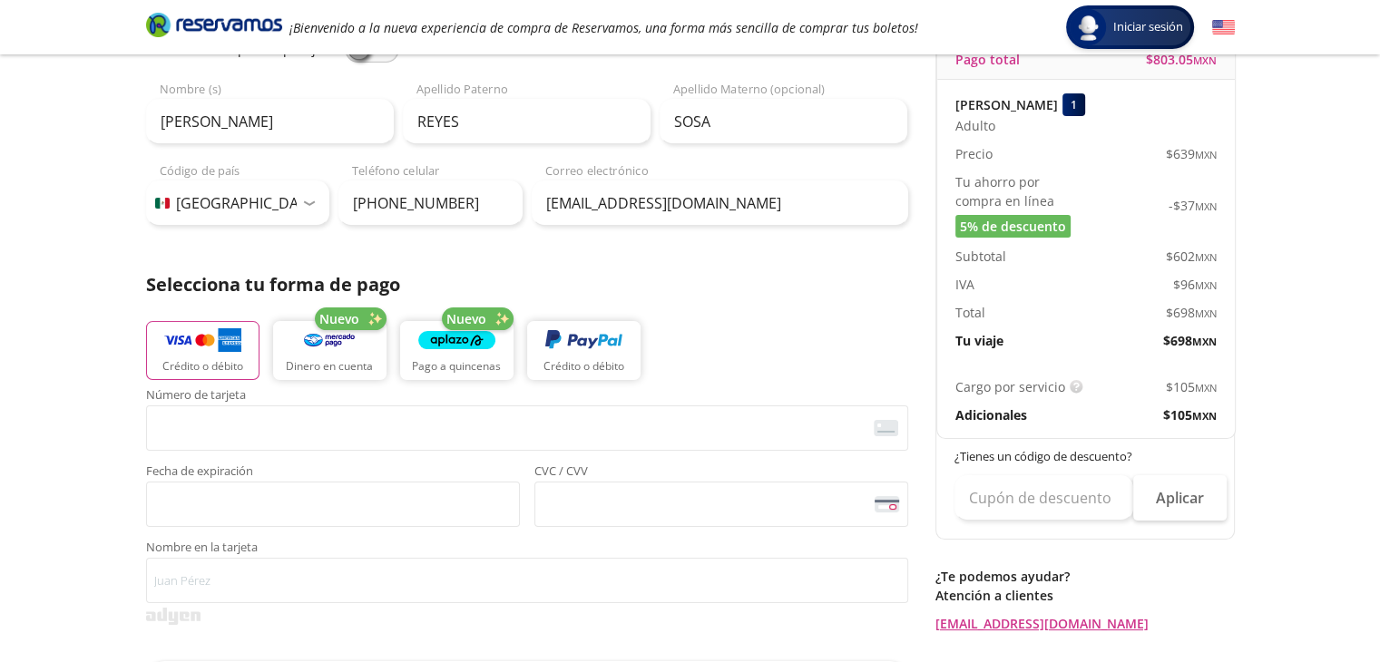
scroll to position [272, 0]
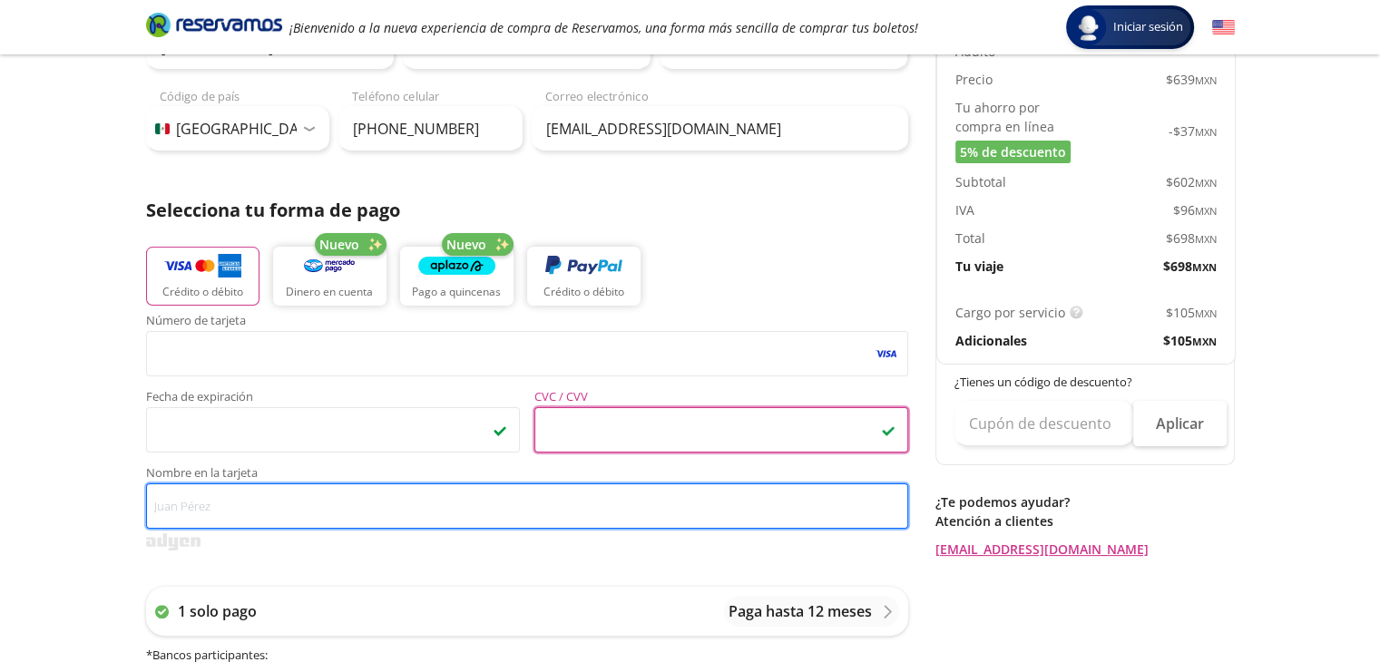
click at [375, 516] on input "Nombre en la tarjeta" at bounding box center [527, 505] width 762 height 45
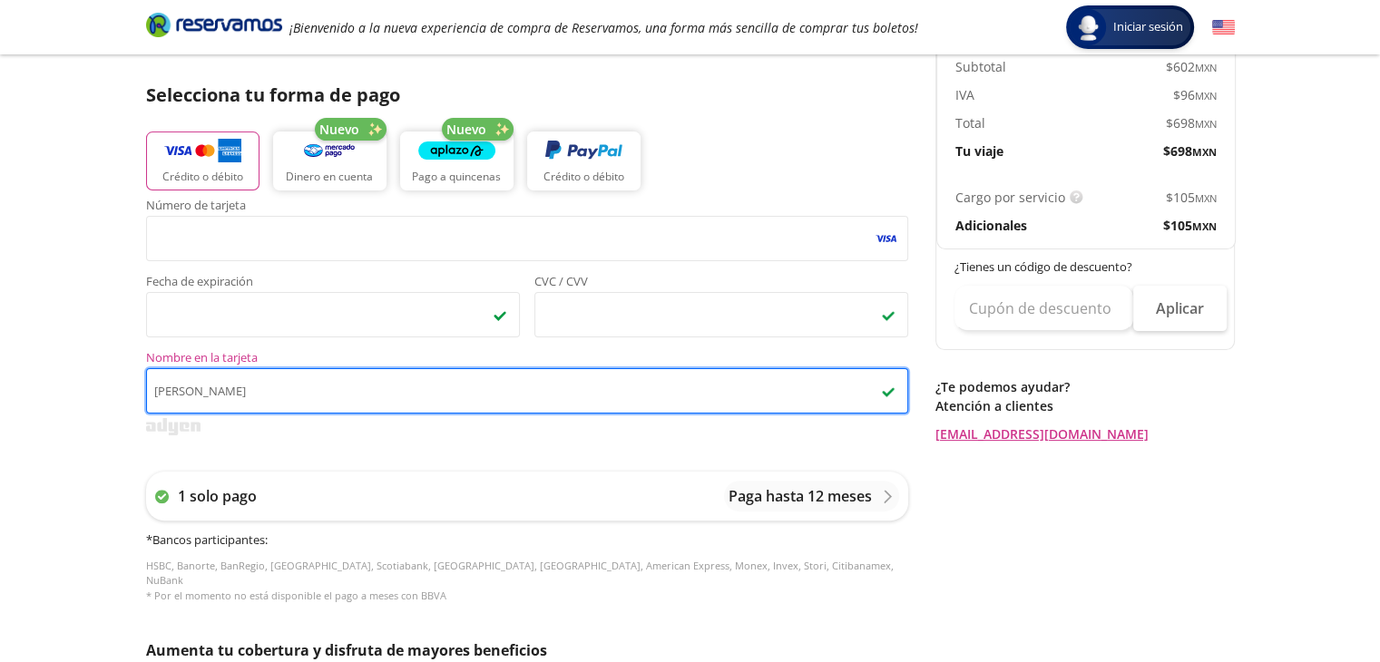
scroll to position [635, 0]
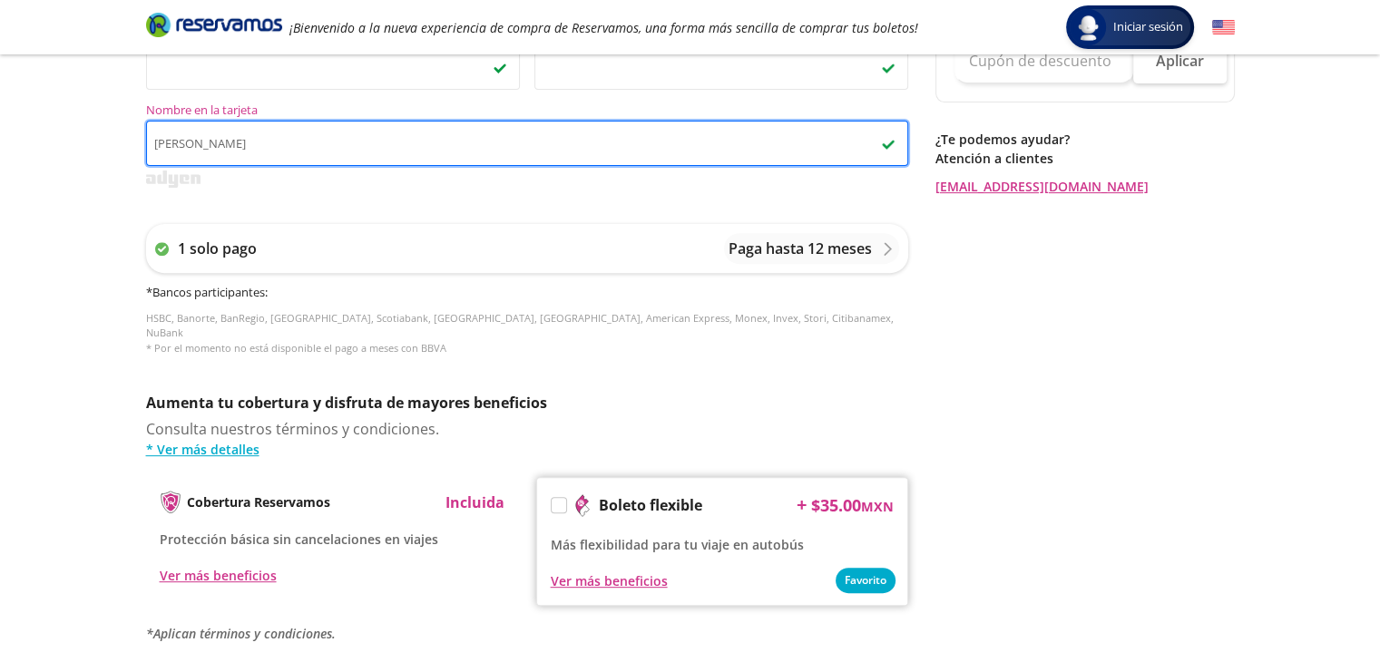
type input "ADONAI NICOLAS REYES SOSA"
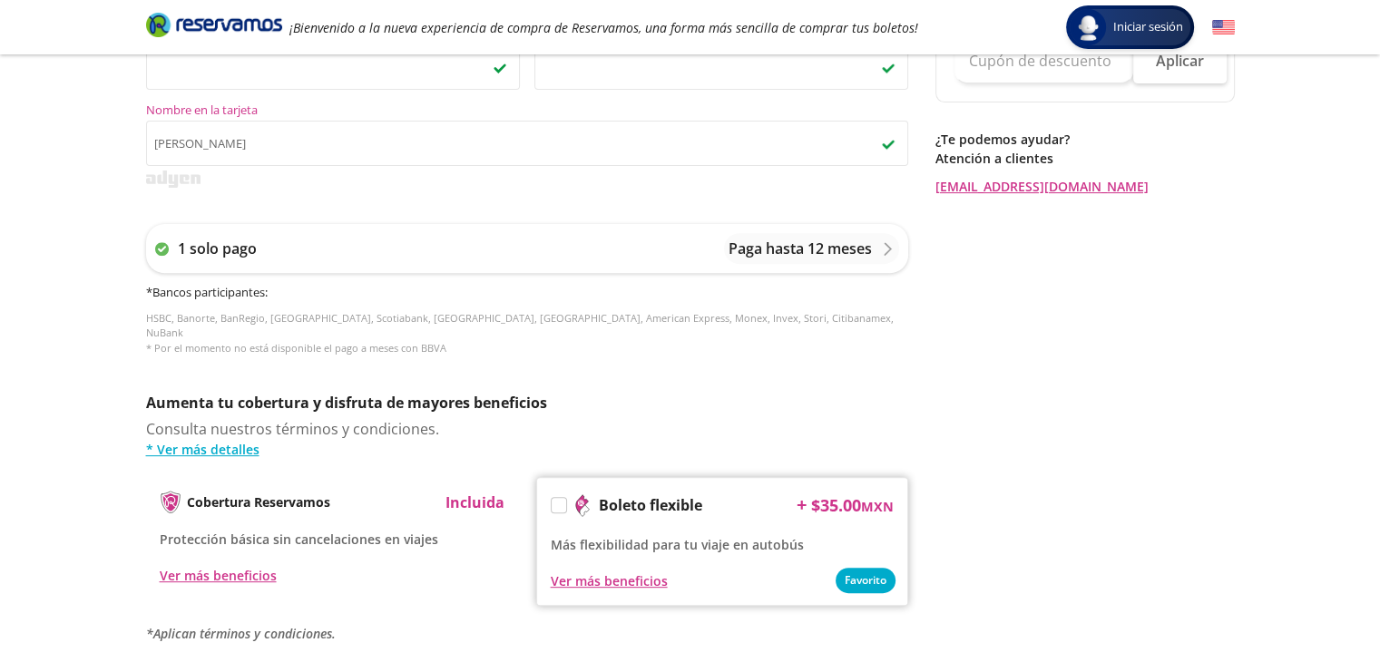
click at [583, 193] on div "Número de tarjeta <p>Your browser does not support iframes.</p> Fecha de expira…" at bounding box center [527, 163] width 762 height 422
click at [584, 259] on div "1 solo pago Paga hasta 12 meses" at bounding box center [527, 248] width 762 height 49
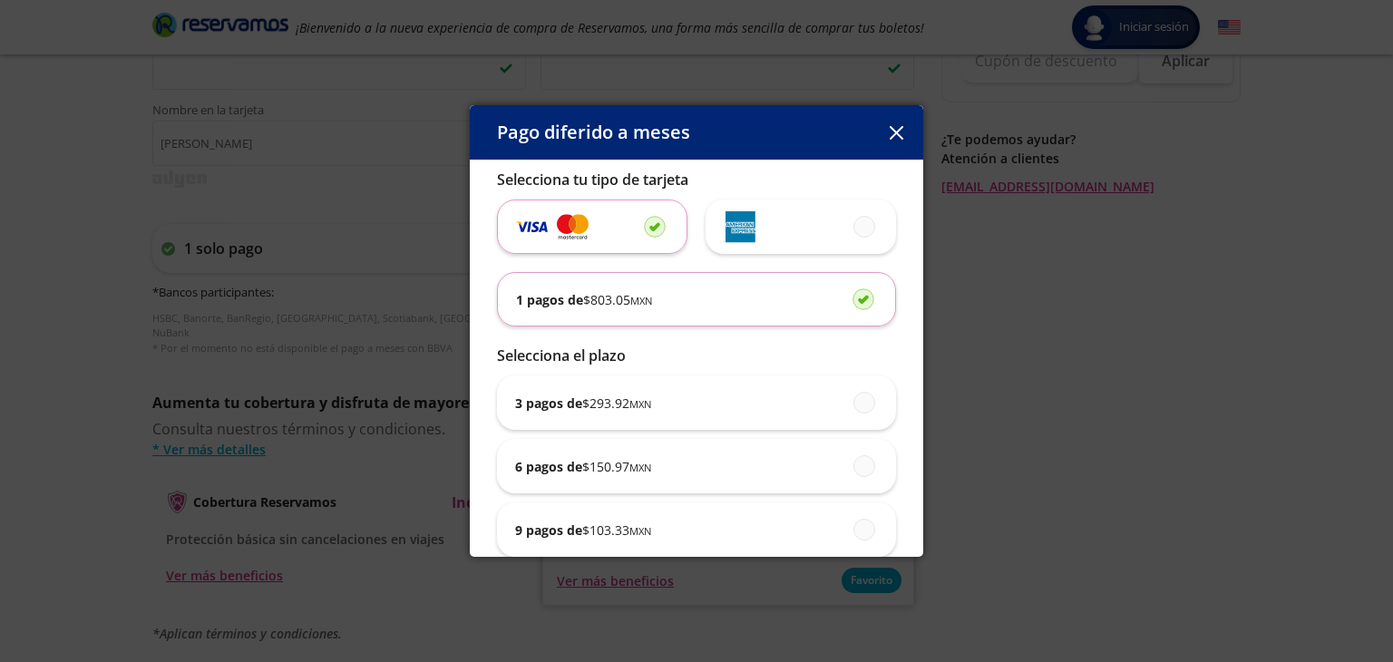
click at [627, 303] on span "$ 803.05 MXN" at bounding box center [617, 299] width 69 height 19
click at [853, 303] on input "1 pagos de $ 803.05 MXN" at bounding box center [859, 299] width 12 height 12
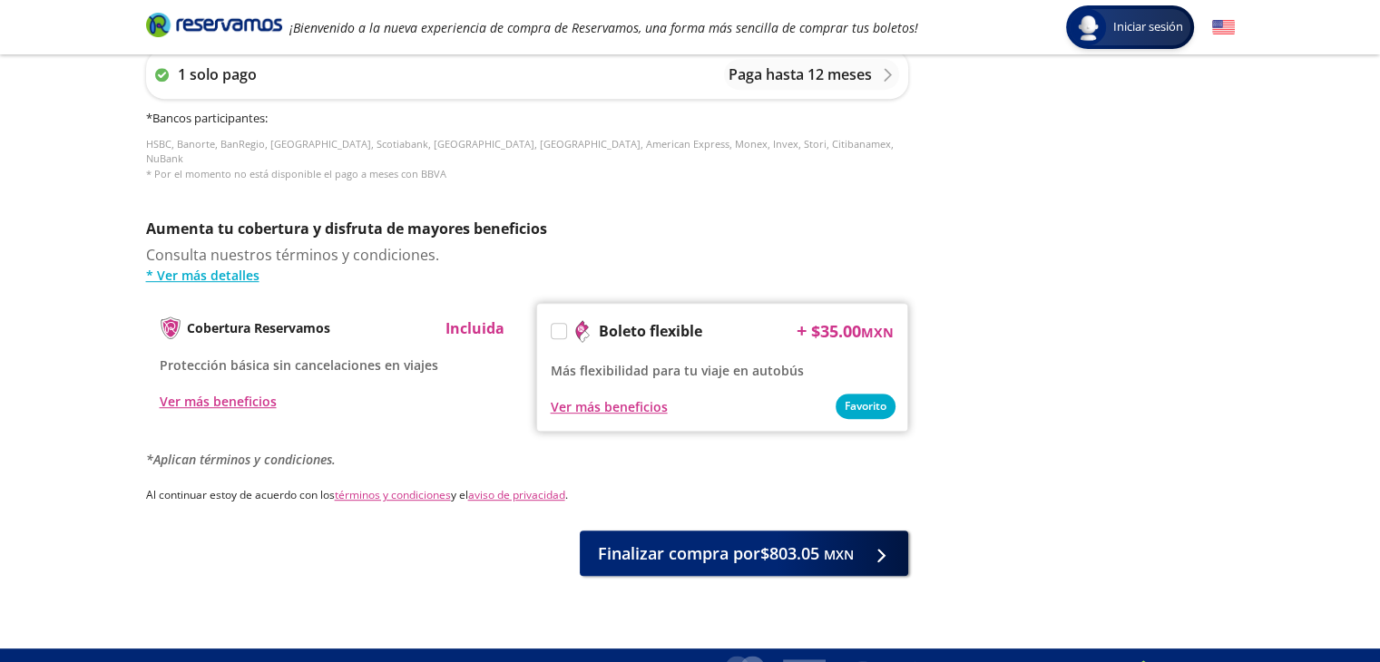
scroll to position [826, 0]
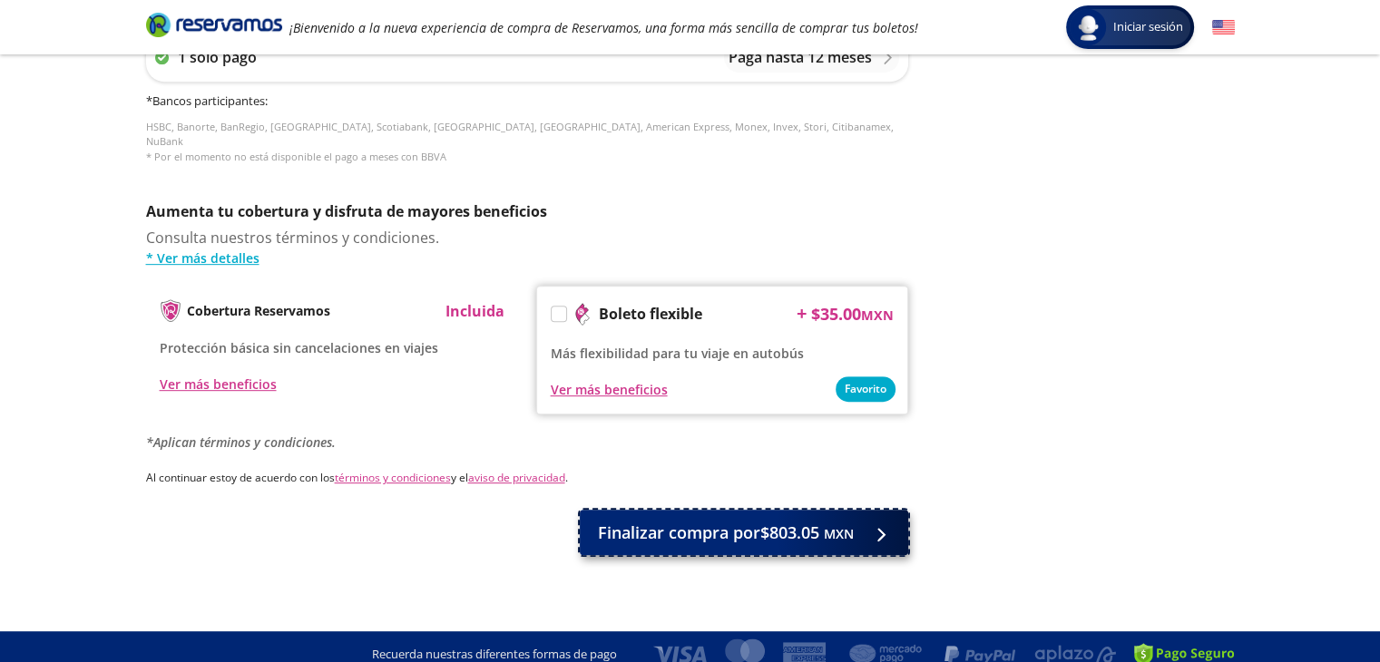
click at [841, 525] on small "MXN" at bounding box center [839, 533] width 30 height 17
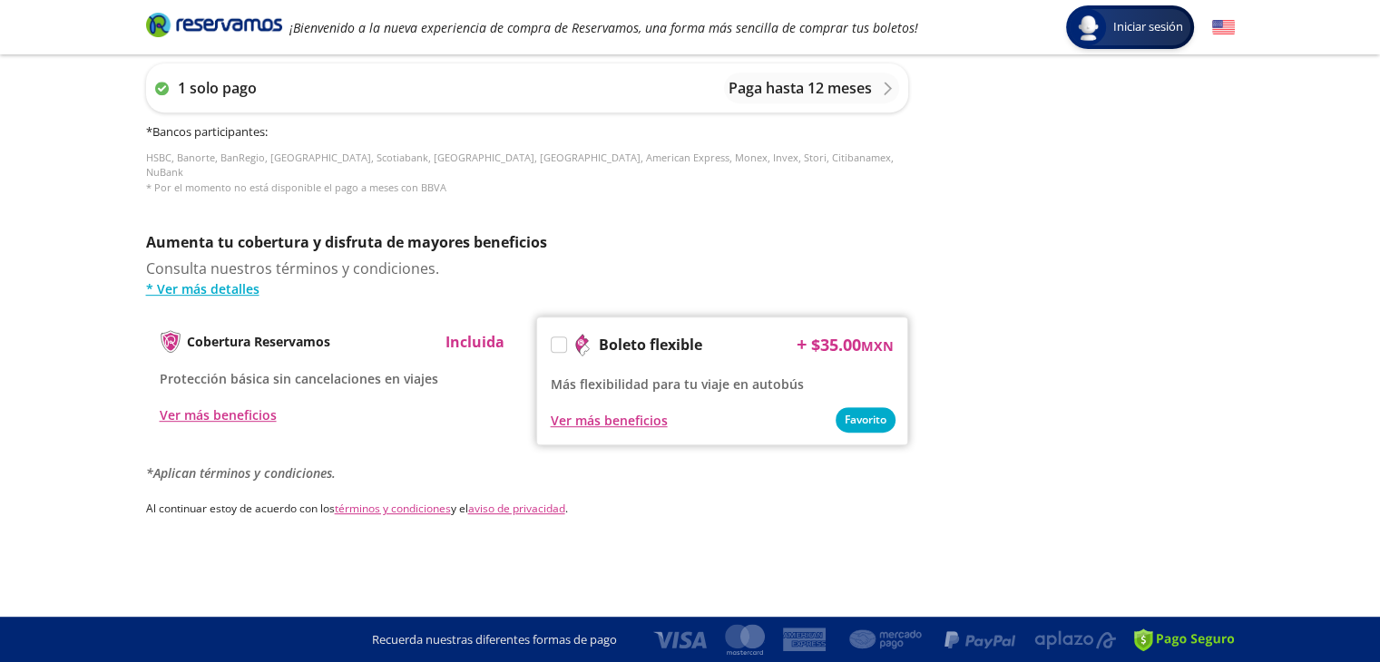
scroll to position [0, 0]
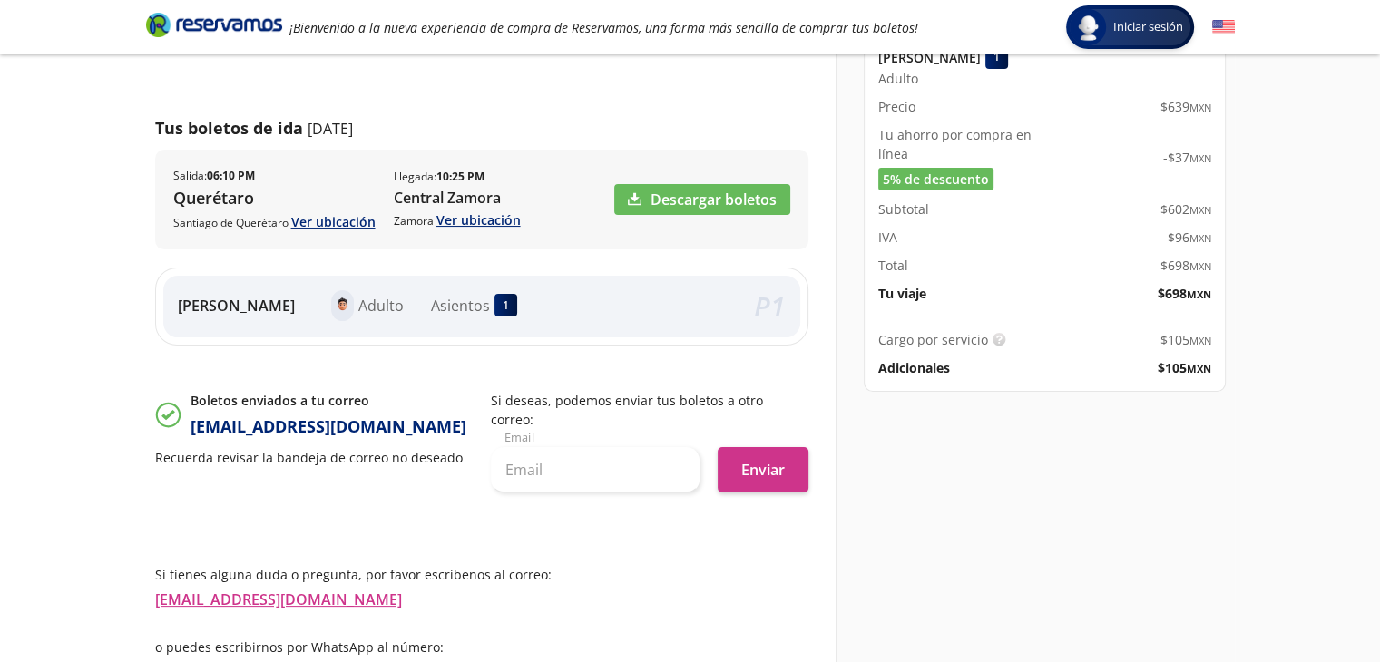
scroll to position [128, 0]
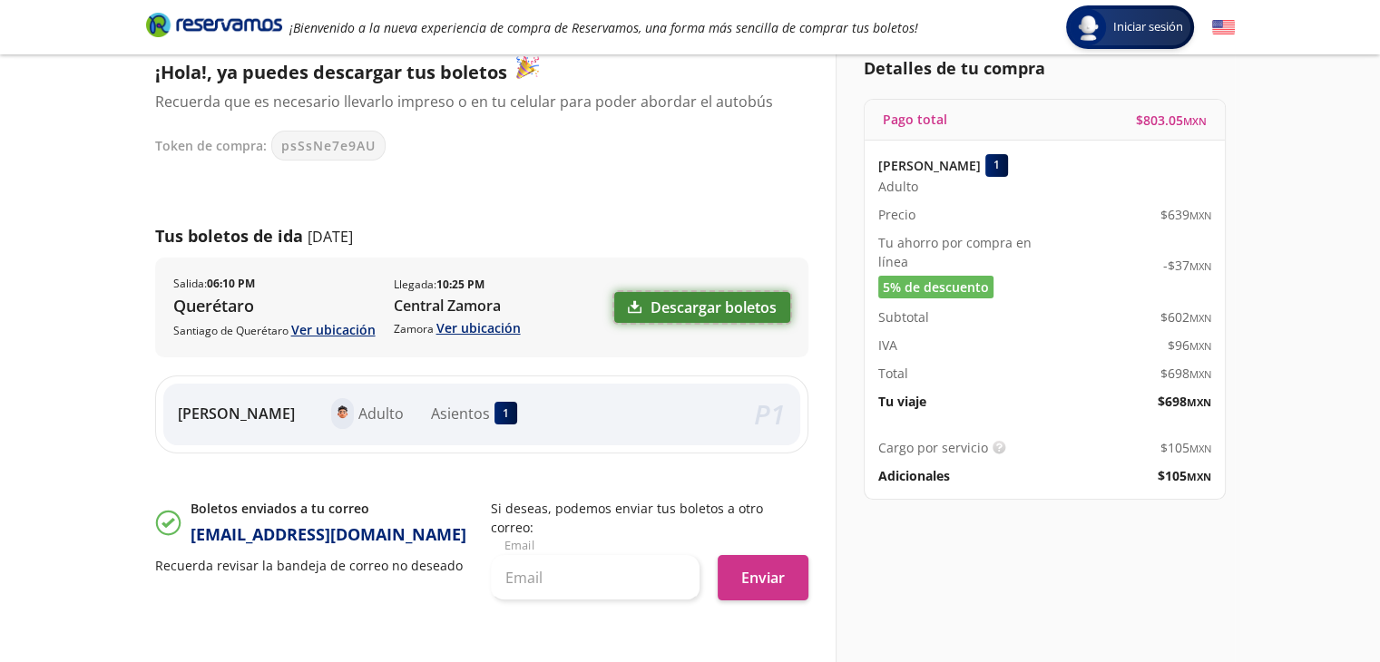
click at [664, 307] on link "Descargar boletos" at bounding box center [702, 307] width 176 height 31
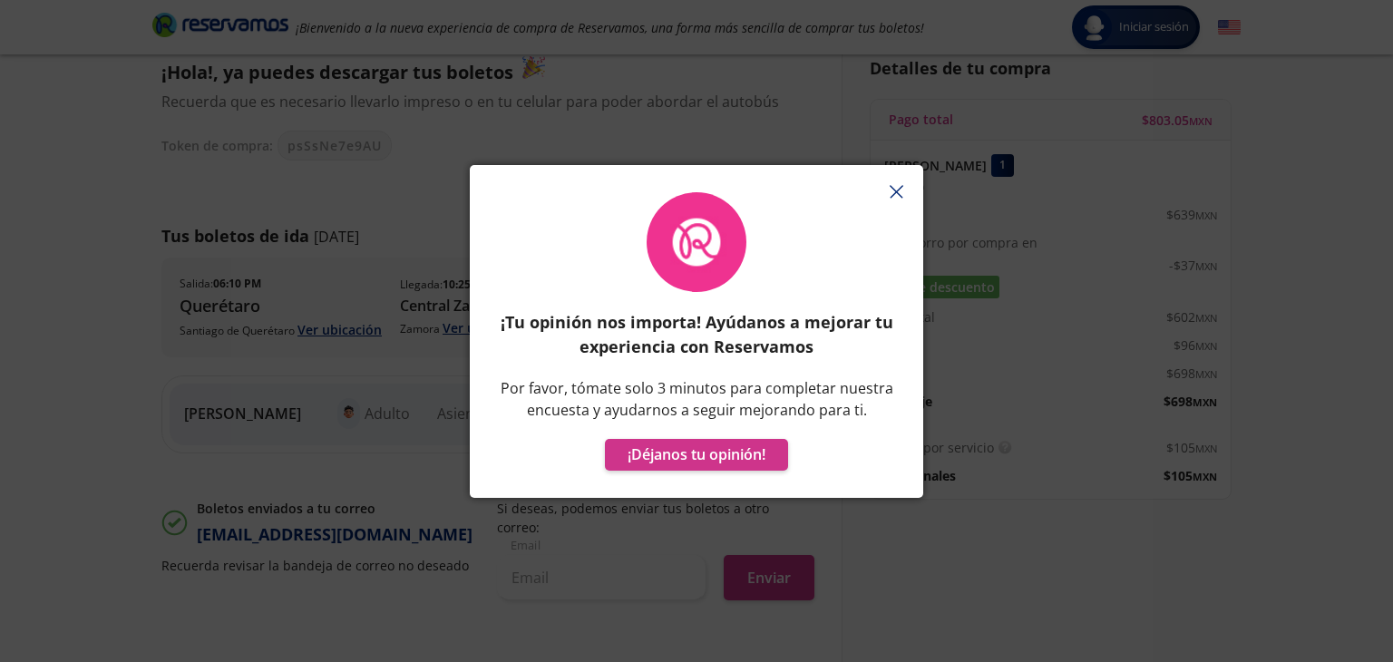
click at [892, 186] on icon "button" at bounding box center [897, 192] width 14 height 14
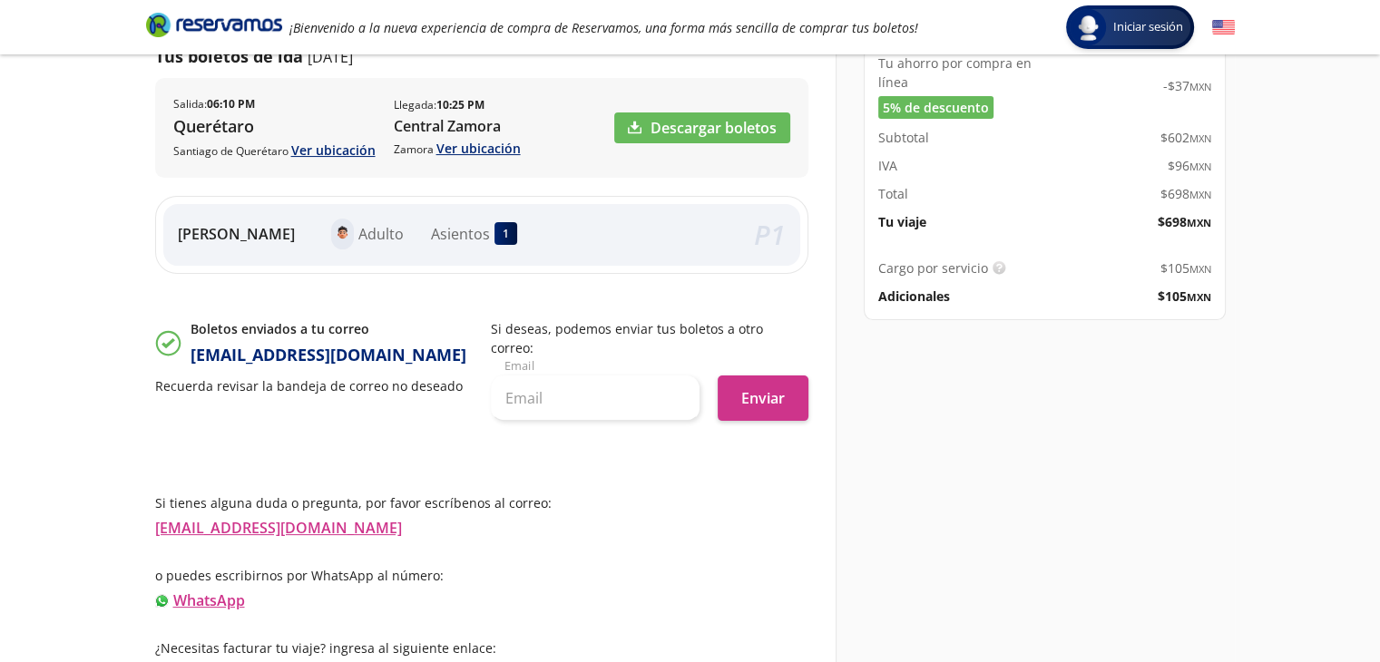
scroll to position [309, 0]
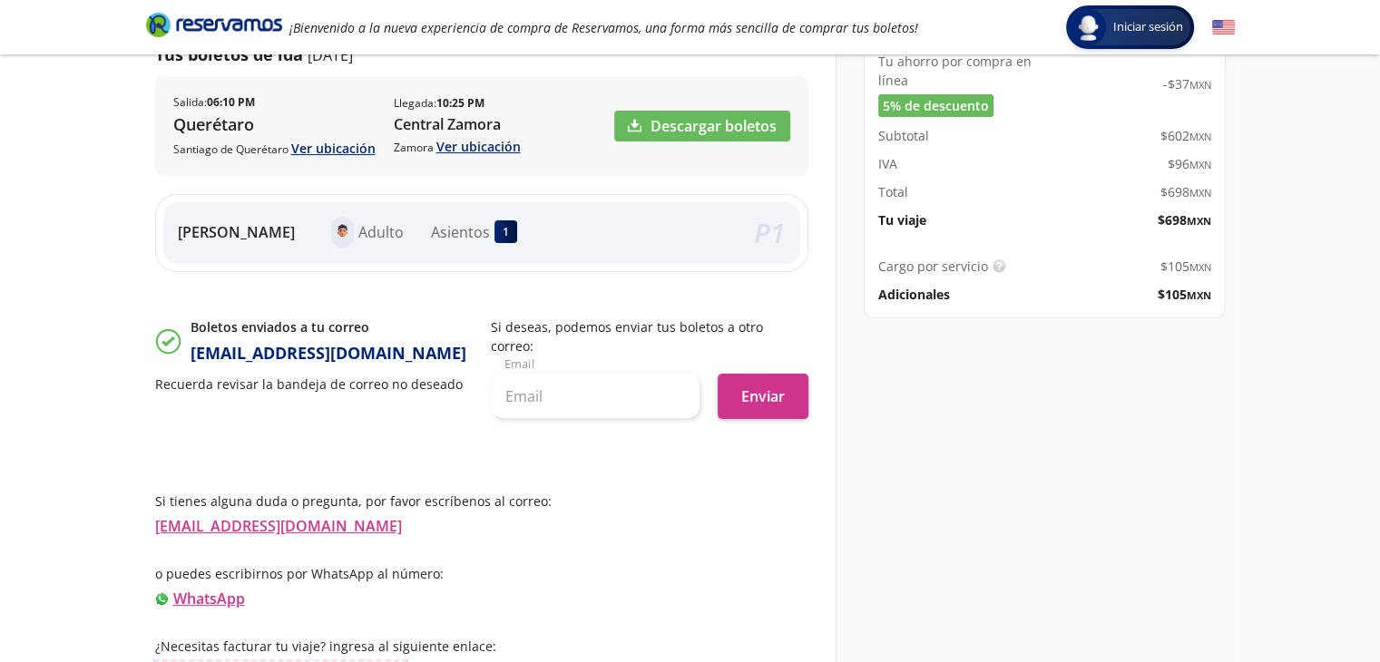
click at [392, 661] on link "Información para obtener tu factura" at bounding box center [280, 671] width 251 height 20
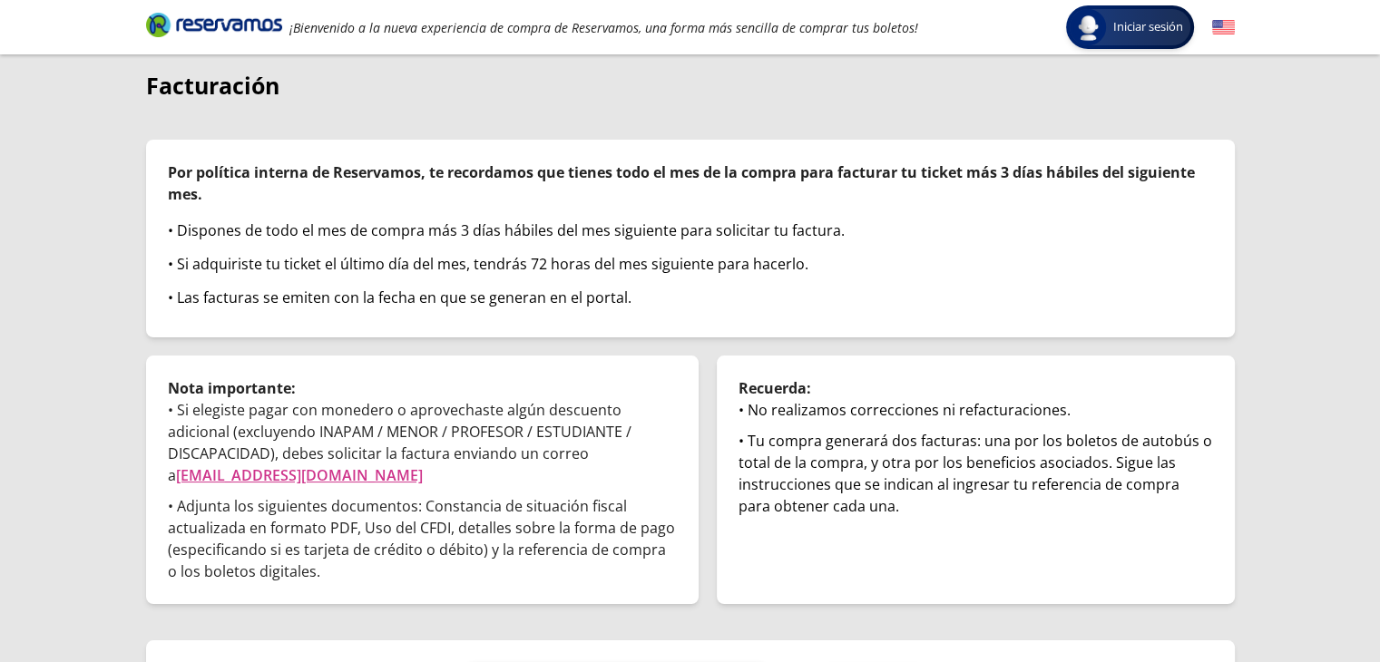
scroll to position [124, 0]
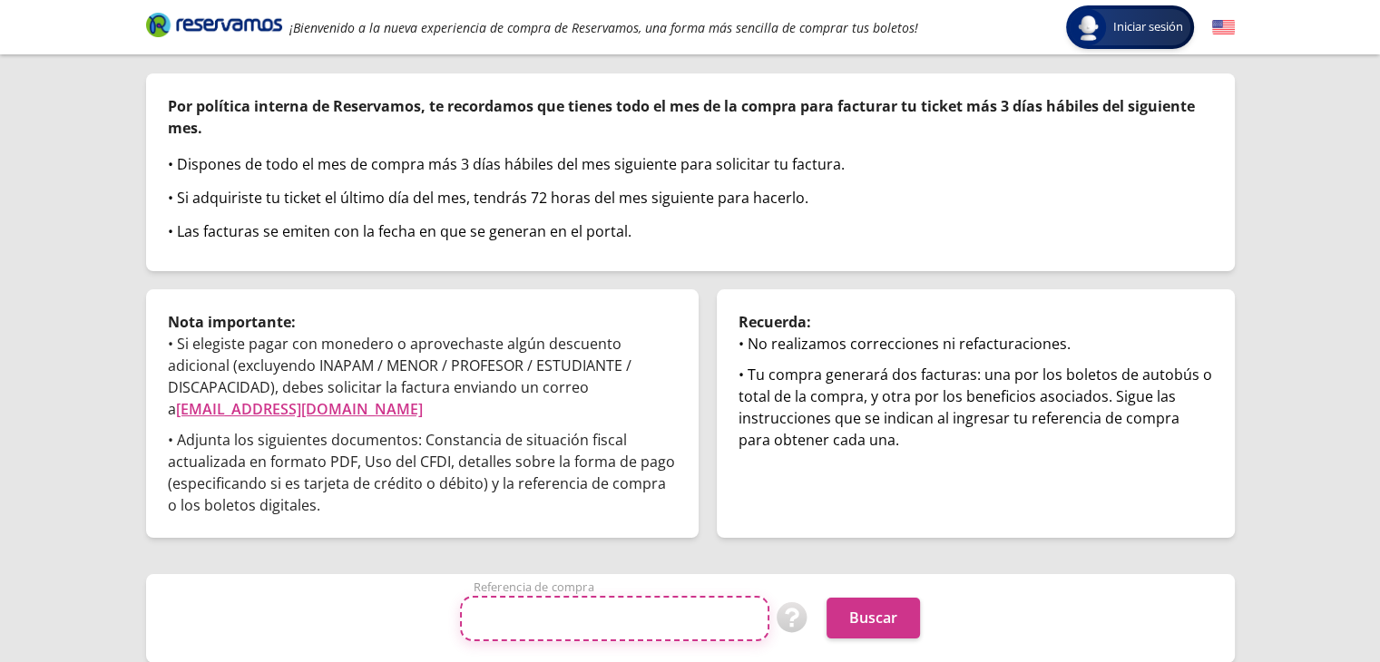
click at [699, 612] on input "Referencia de compra" at bounding box center [614, 618] width 309 height 45
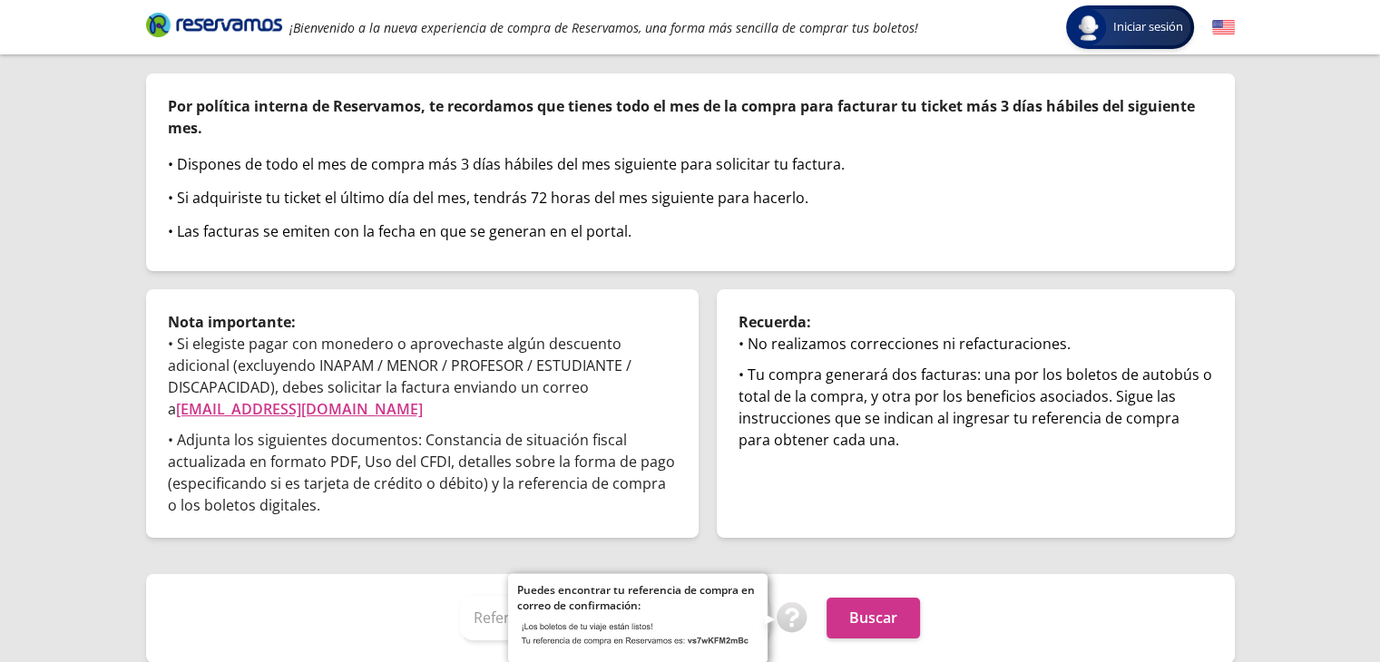
click at [785, 618] on img at bounding box center [792, 618] width 32 height 32
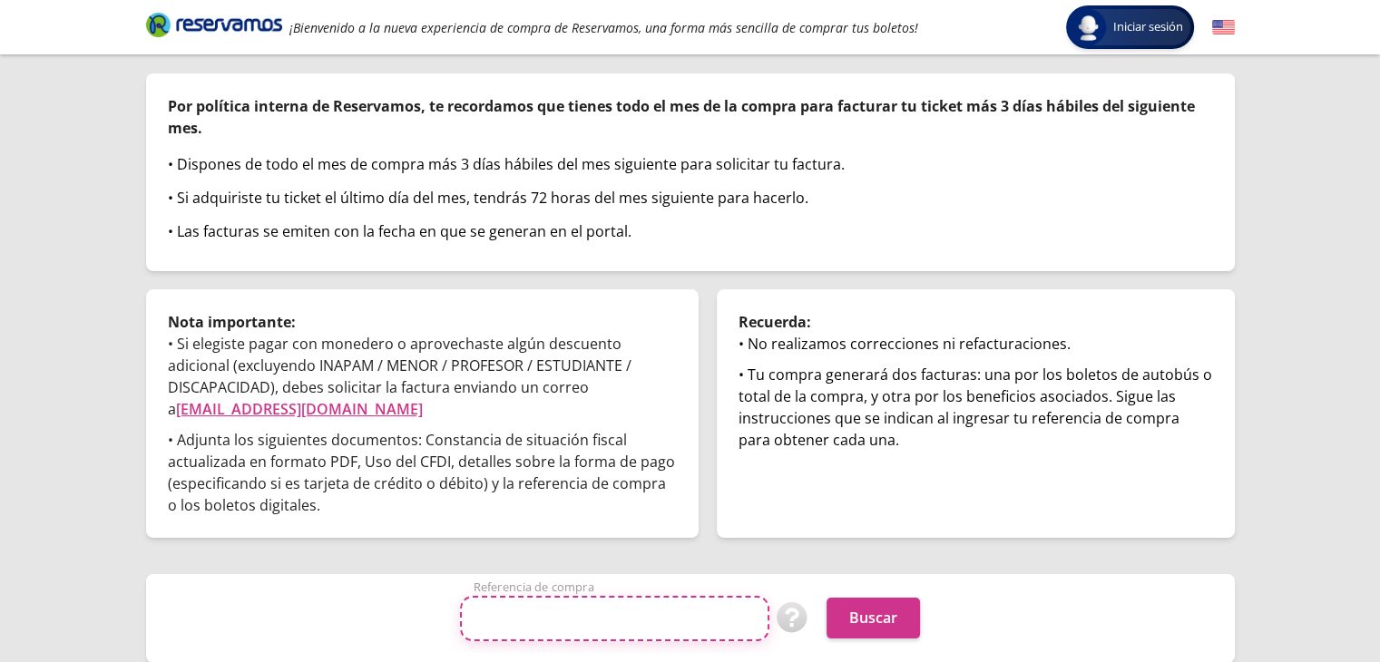
click at [570, 621] on input "Referencia de compra" at bounding box center [614, 618] width 309 height 45
click at [629, 618] on input "Referencia de compra" at bounding box center [614, 618] width 309 height 45
type input "psSsNe7e9AU"
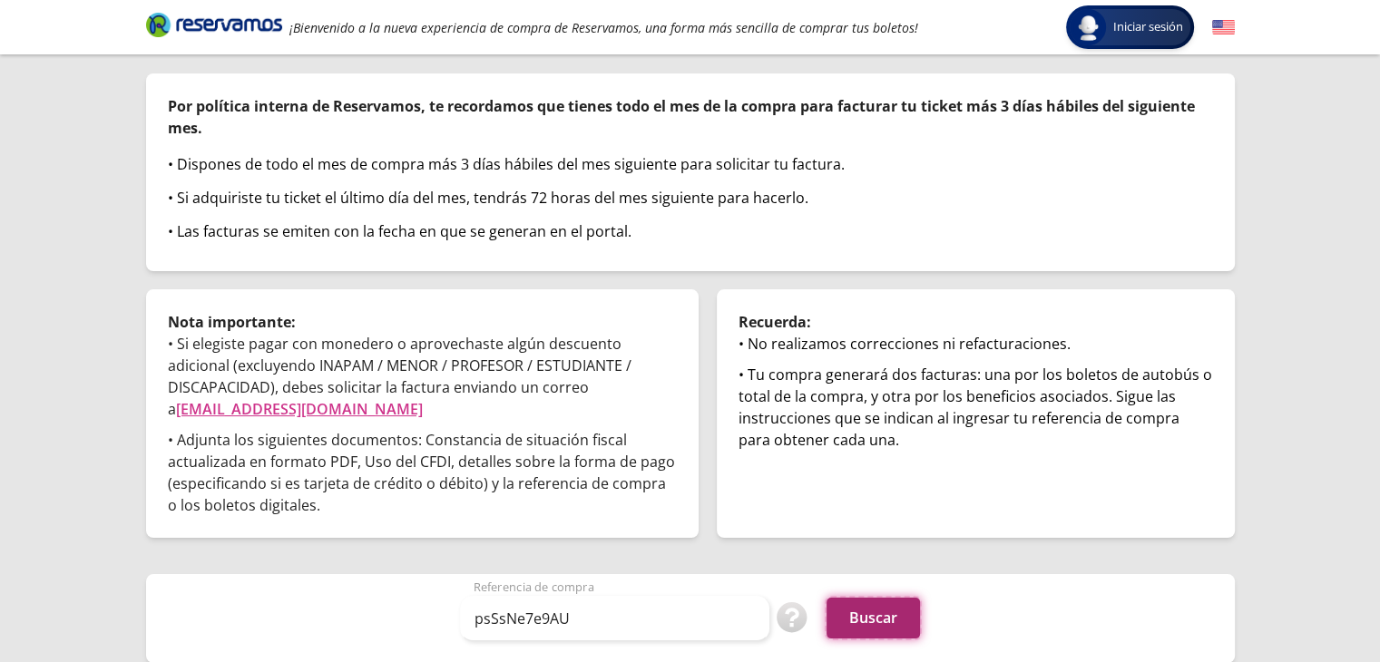
click at [871, 618] on button "Buscar" at bounding box center [872, 618] width 93 height 41
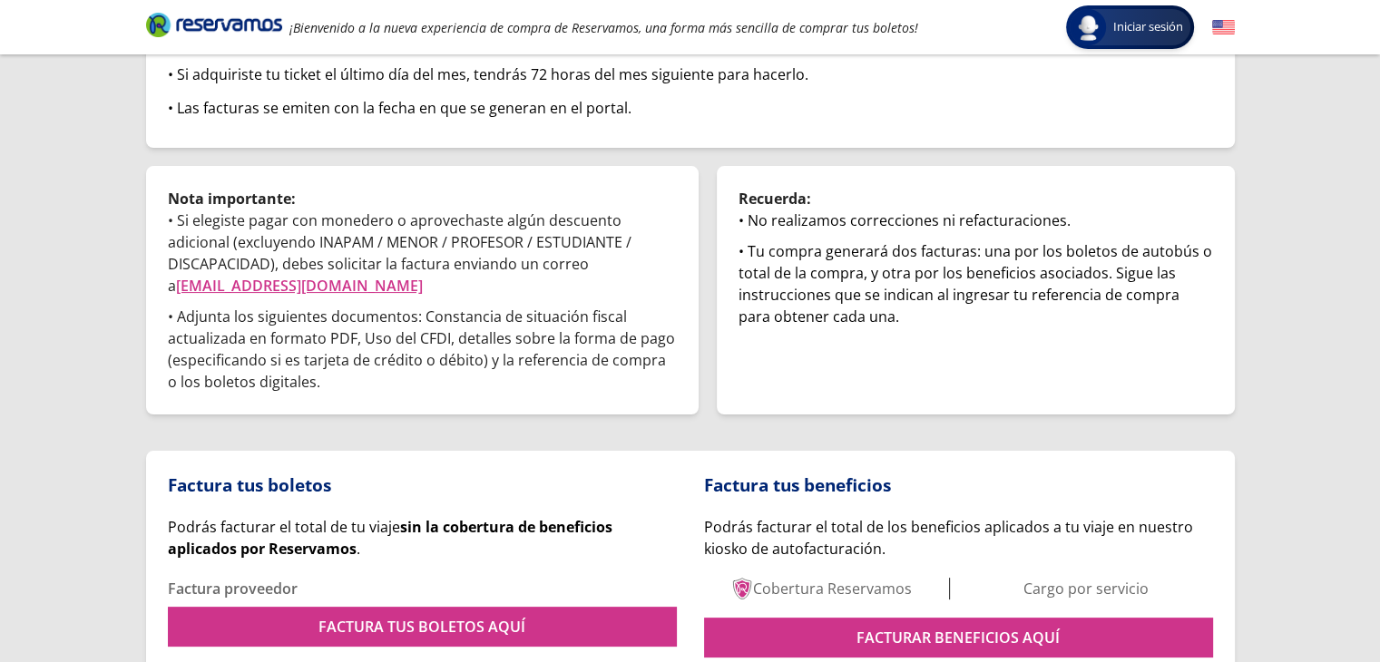
scroll to position [337, 0]
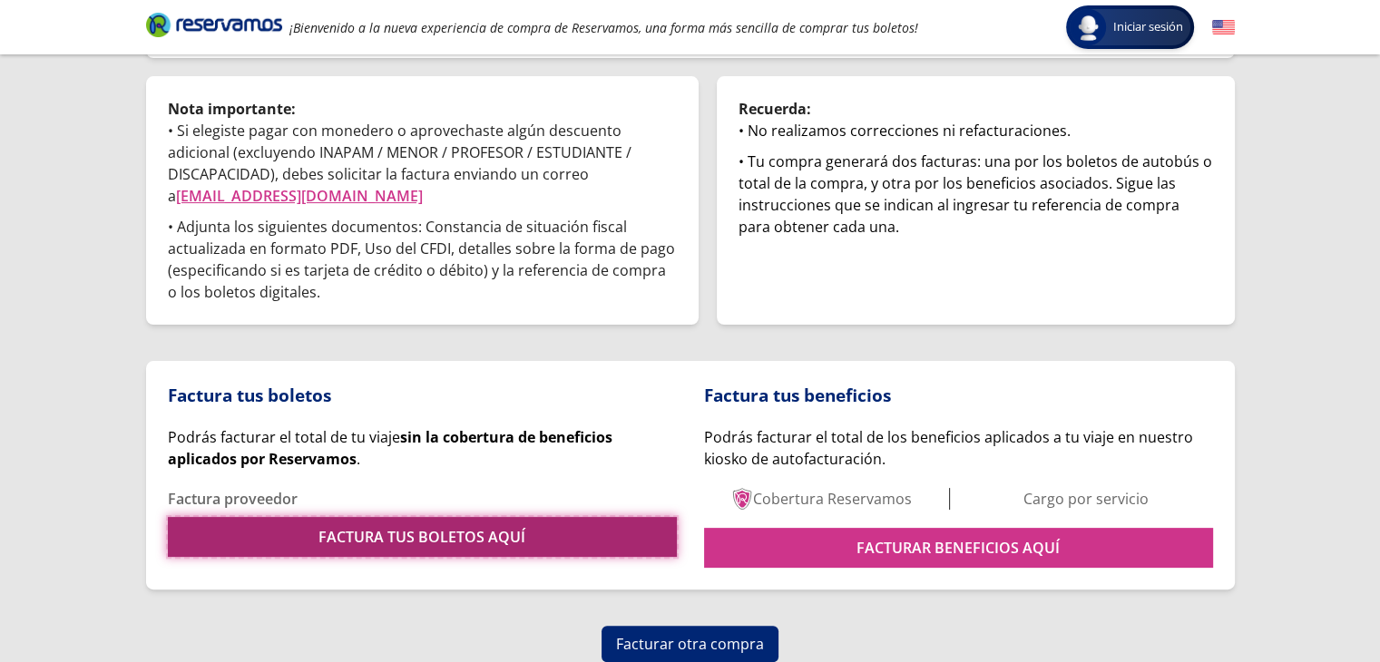
click at [468, 534] on link "FACTURA TUS BOLETOS AQUÍ" at bounding box center [422, 537] width 509 height 40
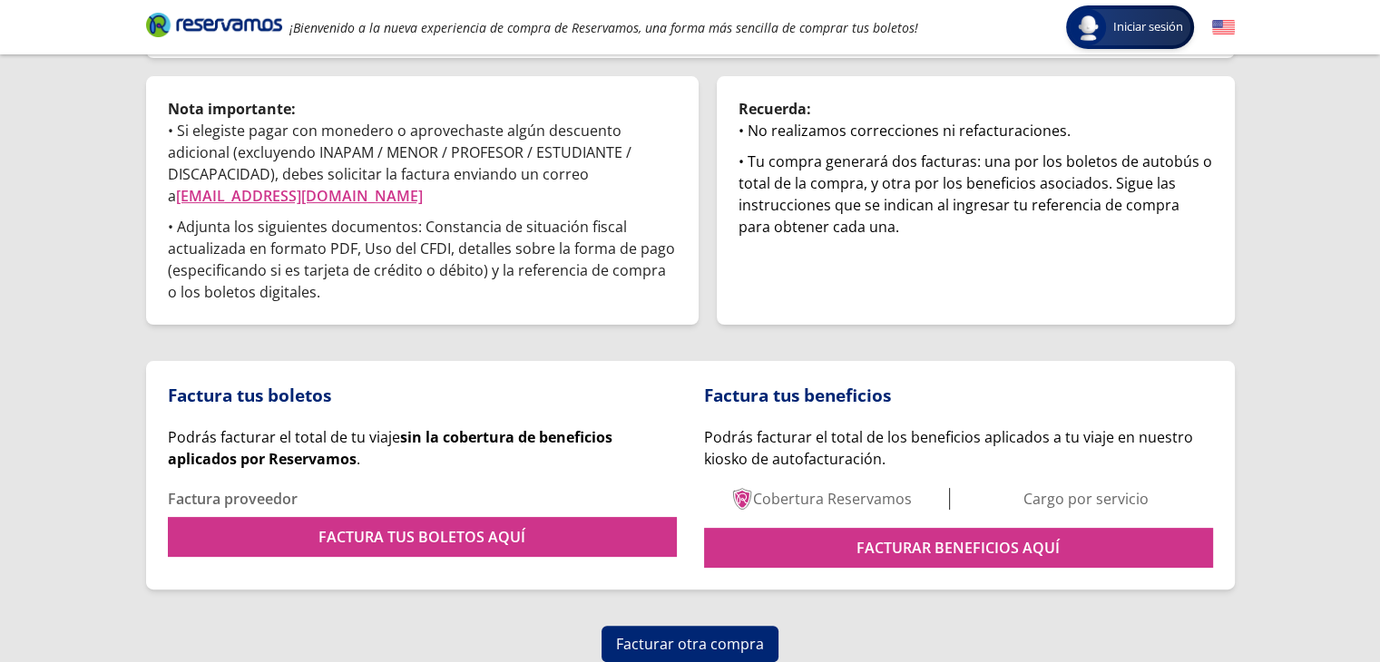
click at [831, 493] on p "Cobertura Reservamos" at bounding box center [832, 499] width 159 height 22
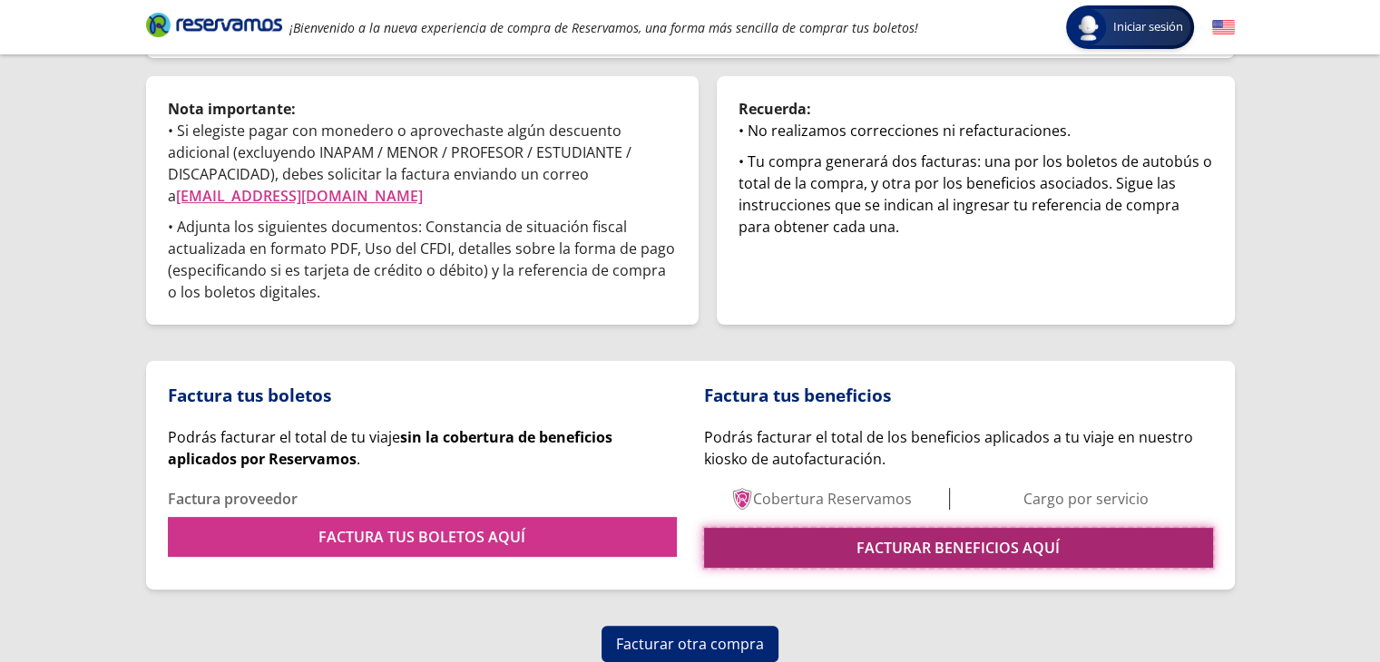
click at [907, 548] on link "FACTURAR BENEFICIOS AQUÍ" at bounding box center [958, 548] width 509 height 40
